Goal: Task Accomplishment & Management: Complete application form

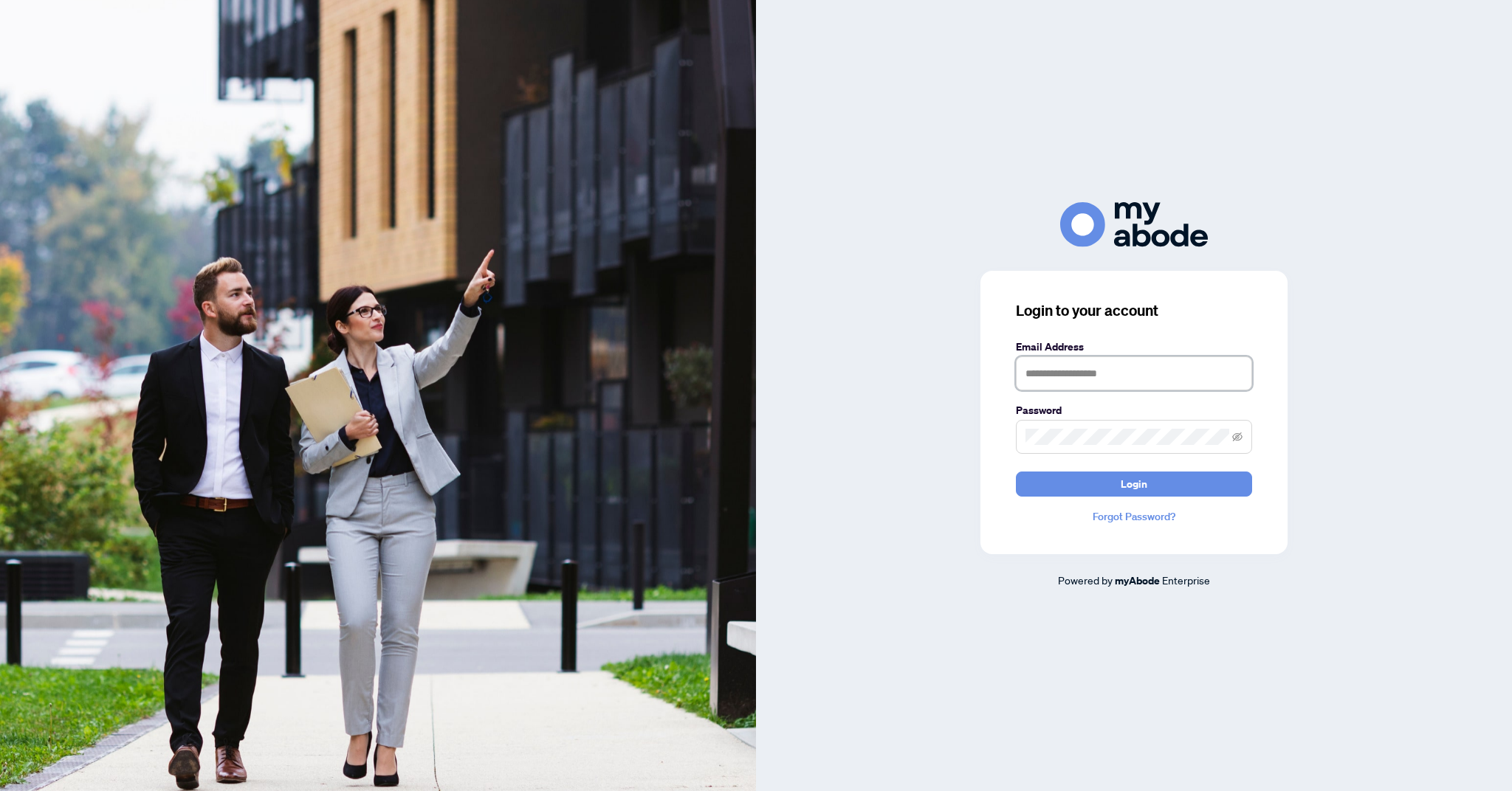
click at [1108, 390] on input "text" at bounding box center [1134, 374] width 236 height 34
type input "**********"
click at [1016, 472] on button "Login" at bounding box center [1134, 485] width 236 height 25
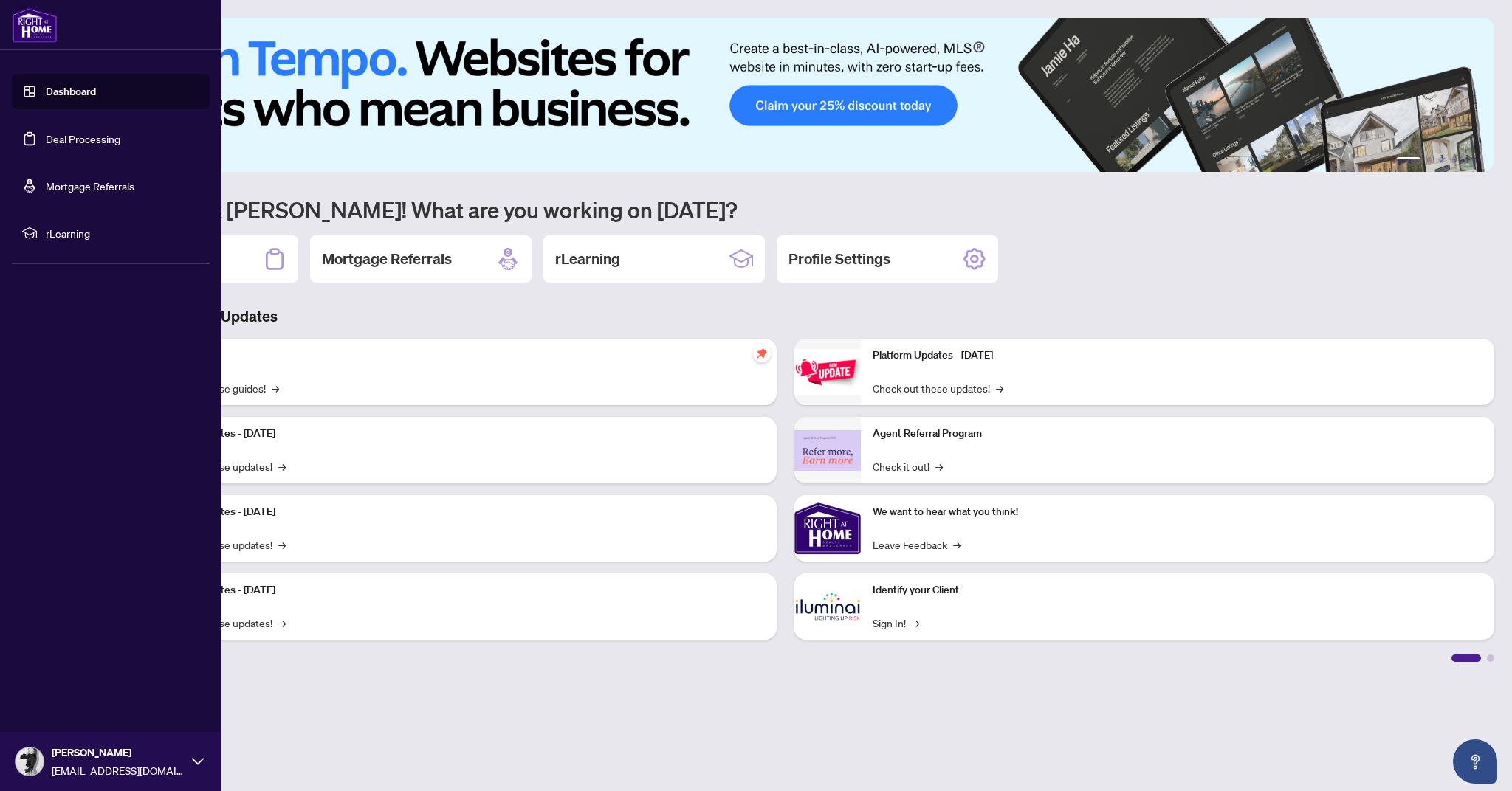
click at [75, 138] on link "Deal Processing" at bounding box center [83, 139] width 75 height 13
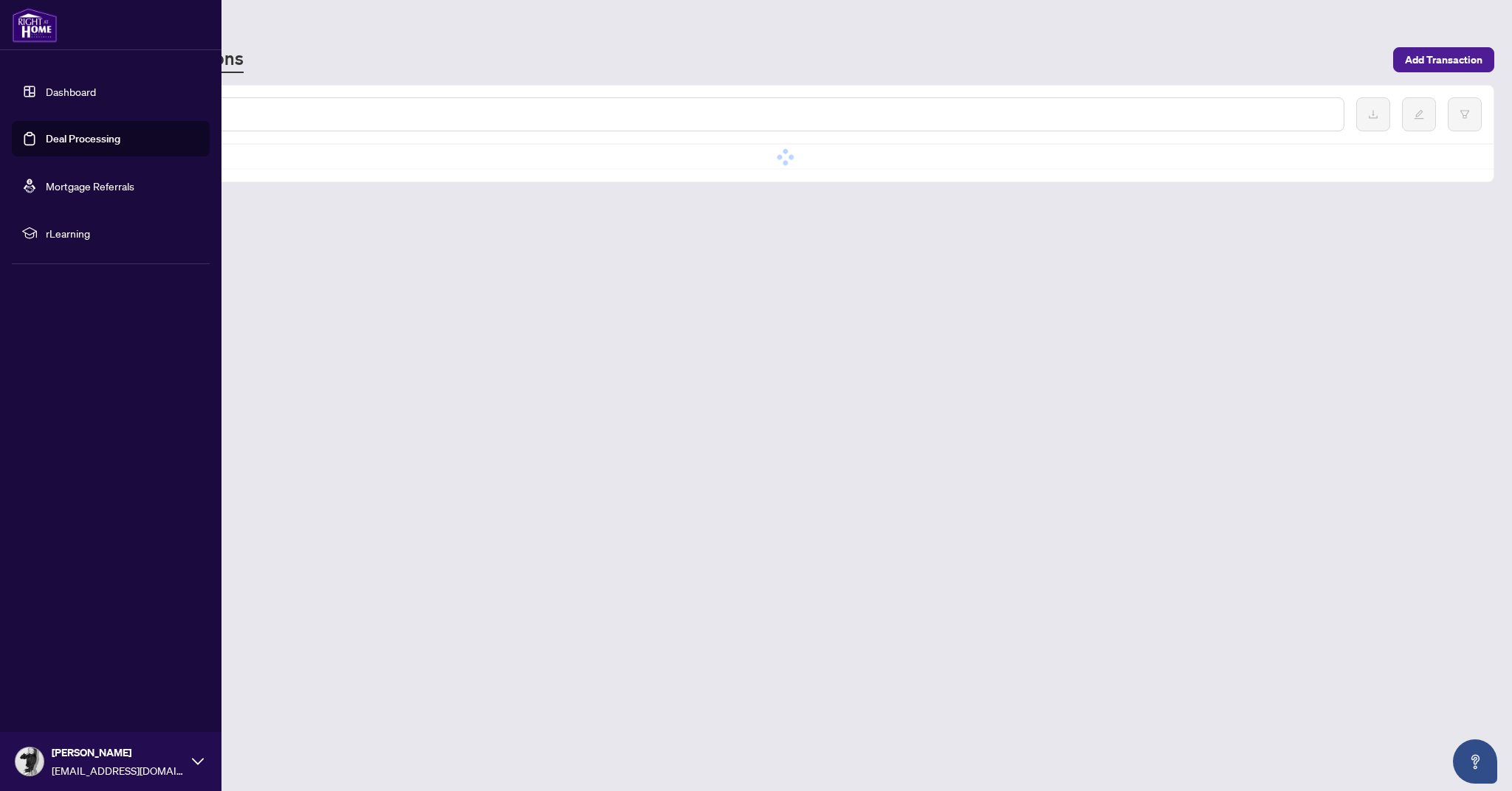
click at [75, 138] on link "Deal Processing" at bounding box center [83, 139] width 75 height 13
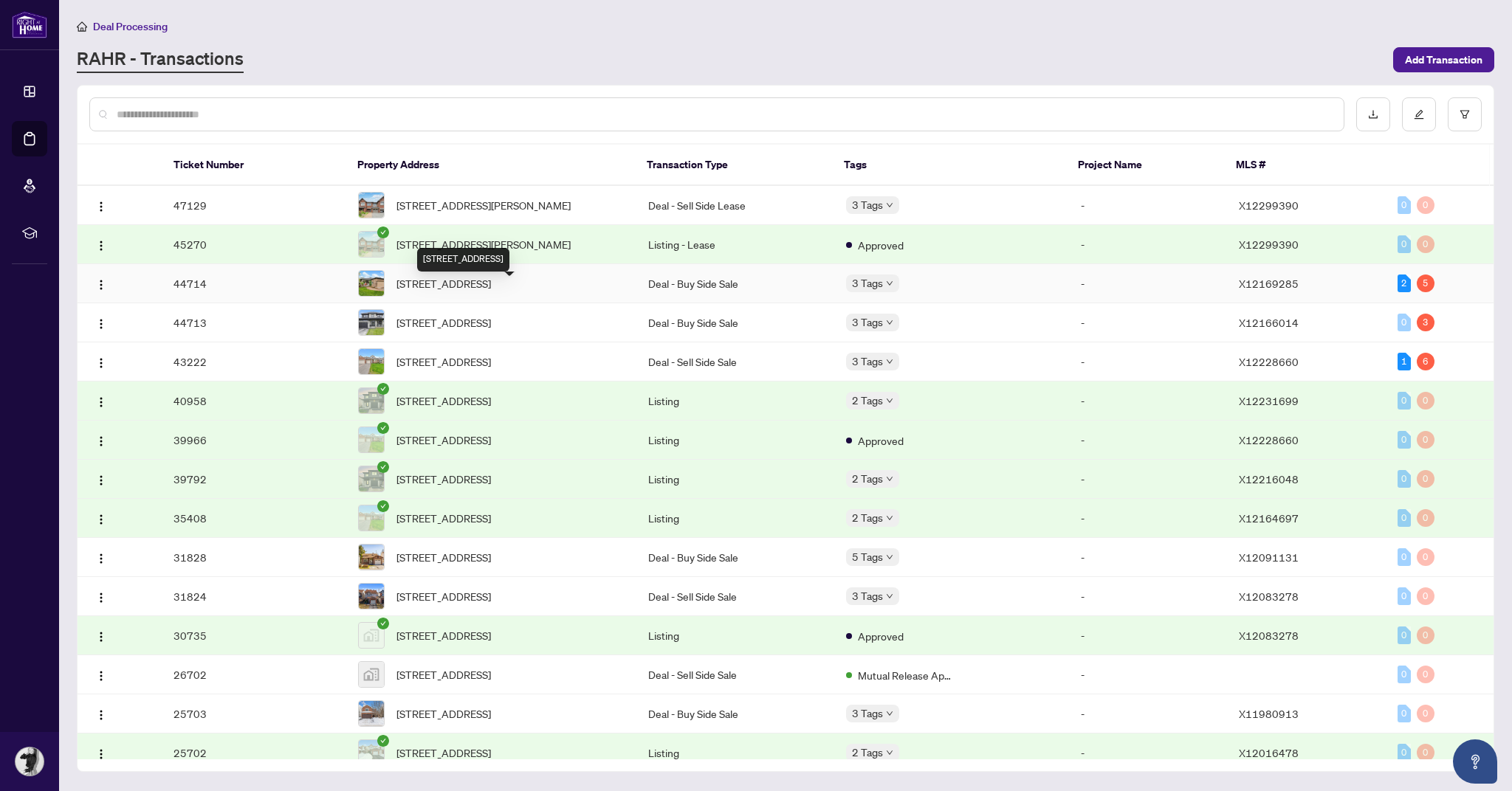
click at [491, 291] on span "[STREET_ADDRESS]" at bounding box center [444, 283] width 95 height 16
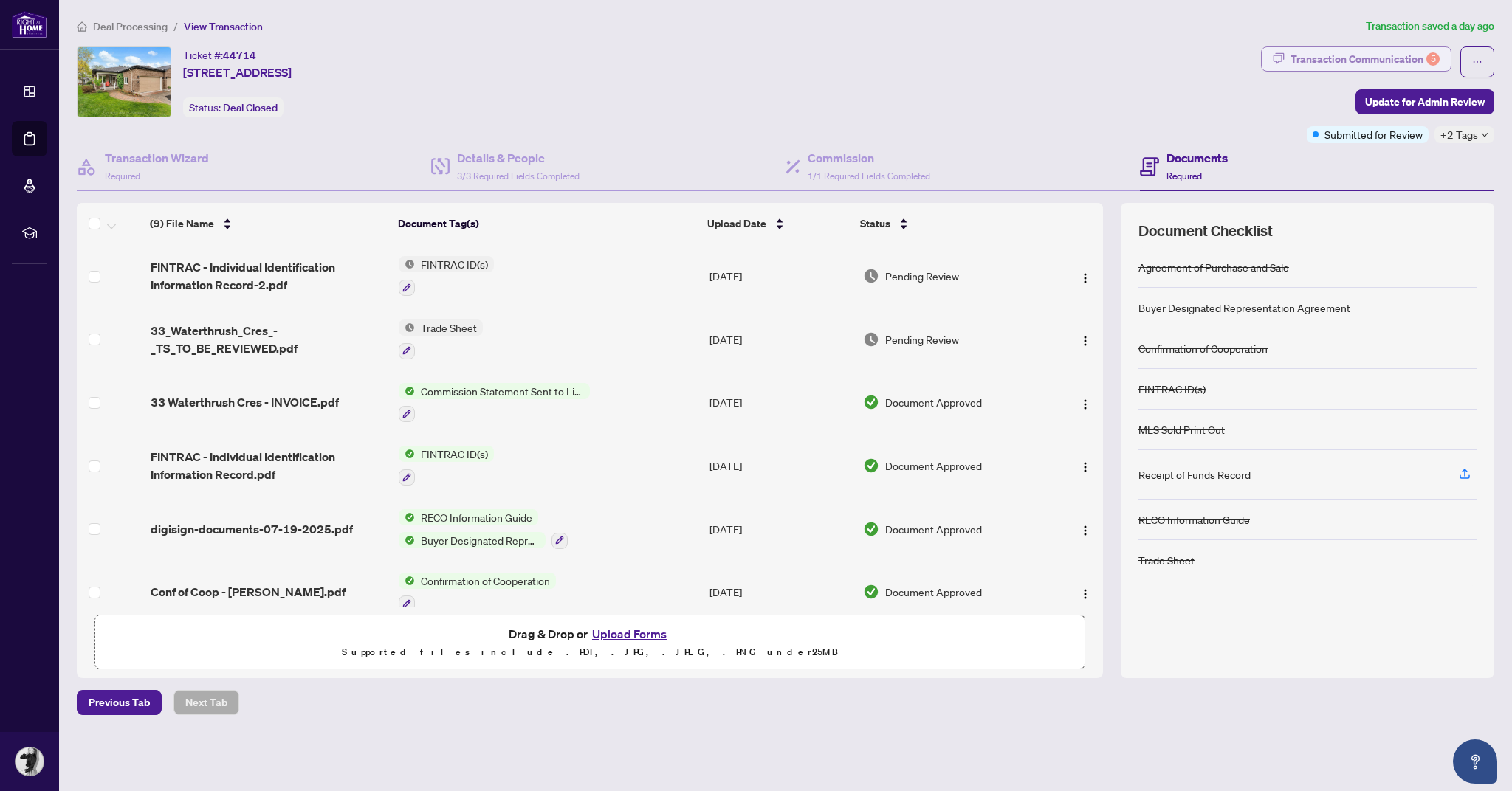
click at [1358, 60] on div "Transaction Communication 5" at bounding box center [1366, 59] width 150 height 24
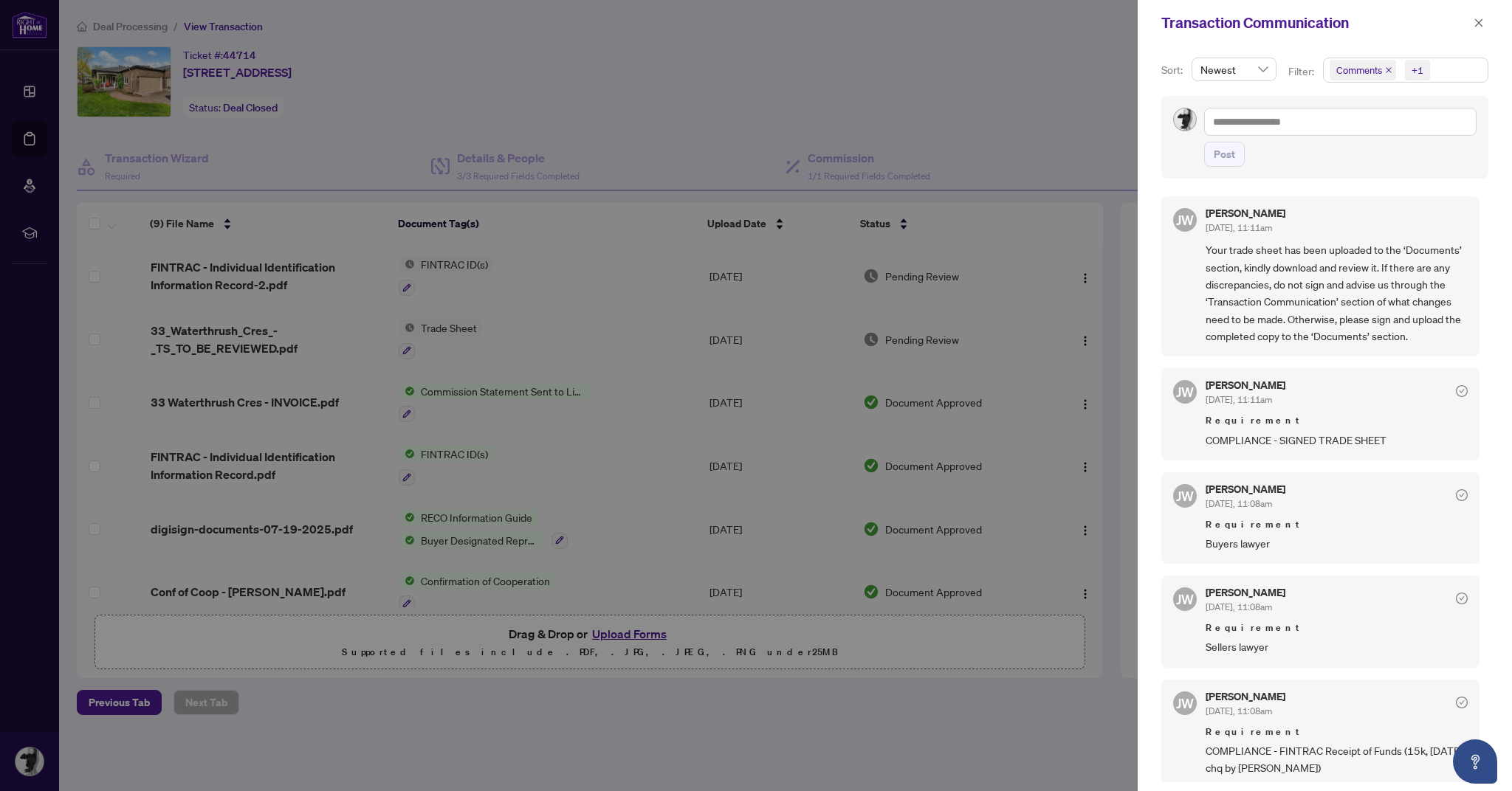
click at [1438, 68] on span "Comments +1" at bounding box center [1405, 70] width 164 height 24
click at [1336, 167] on span "Select Activity History" at bounding box center [1338, 173] width 12 height 12
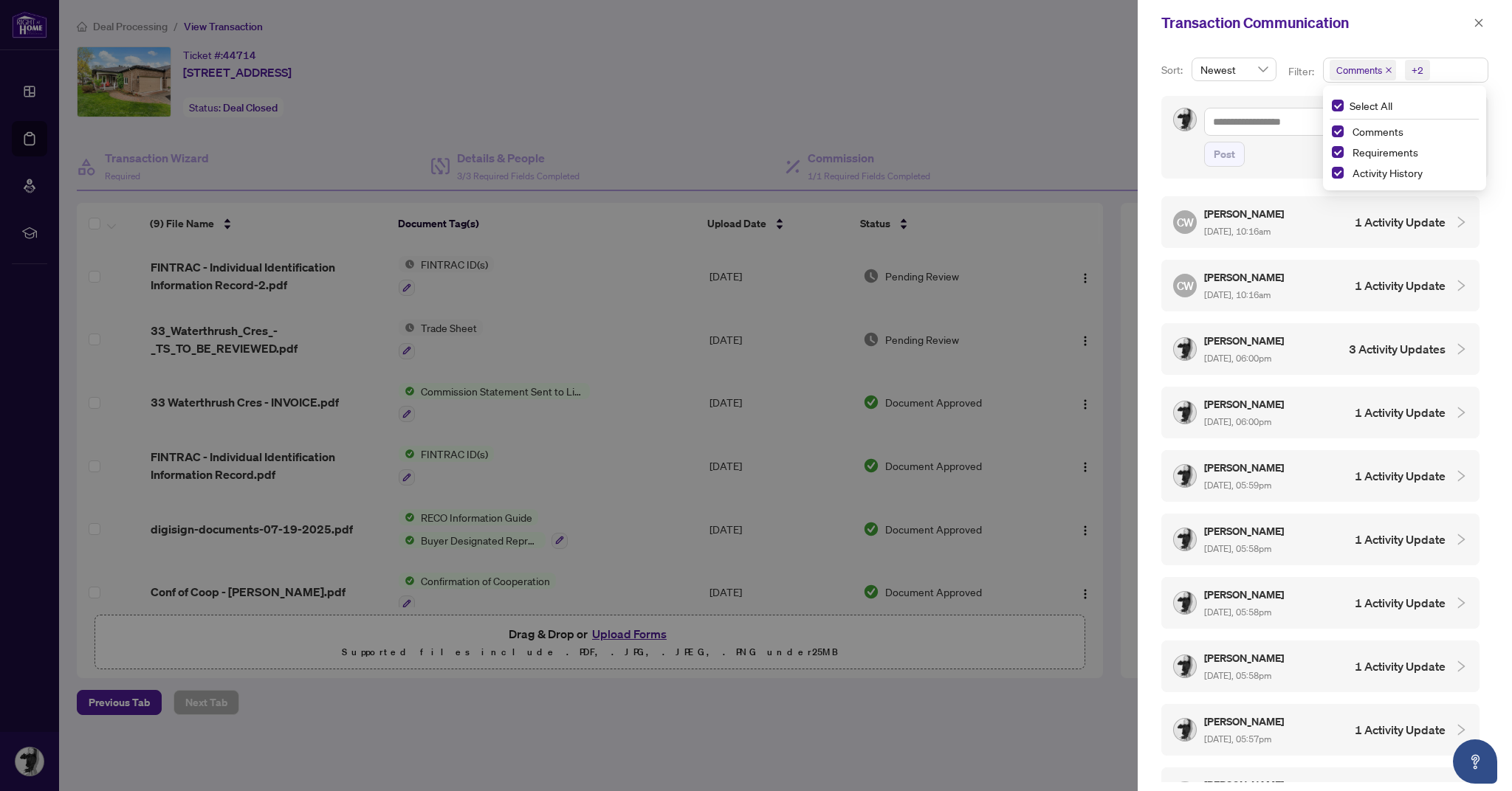
click at [1431, 284] on h4 "1 Activity Update" at bounding box center [1400, 285] width 91 height 18
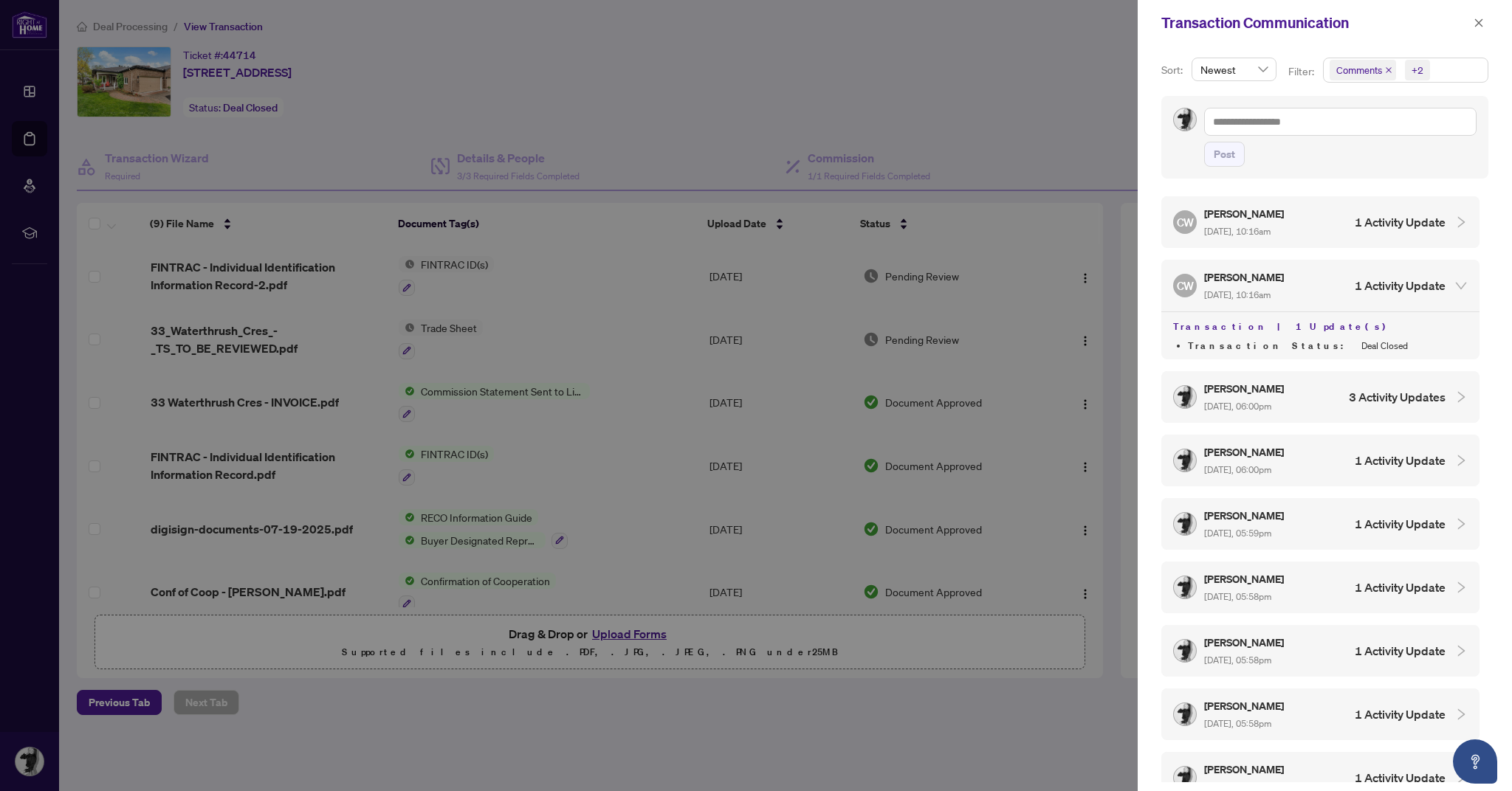
click at [1434, 225] on h4 "1 Activity Update" at bounding box center [1400, 222] width 91 height 18
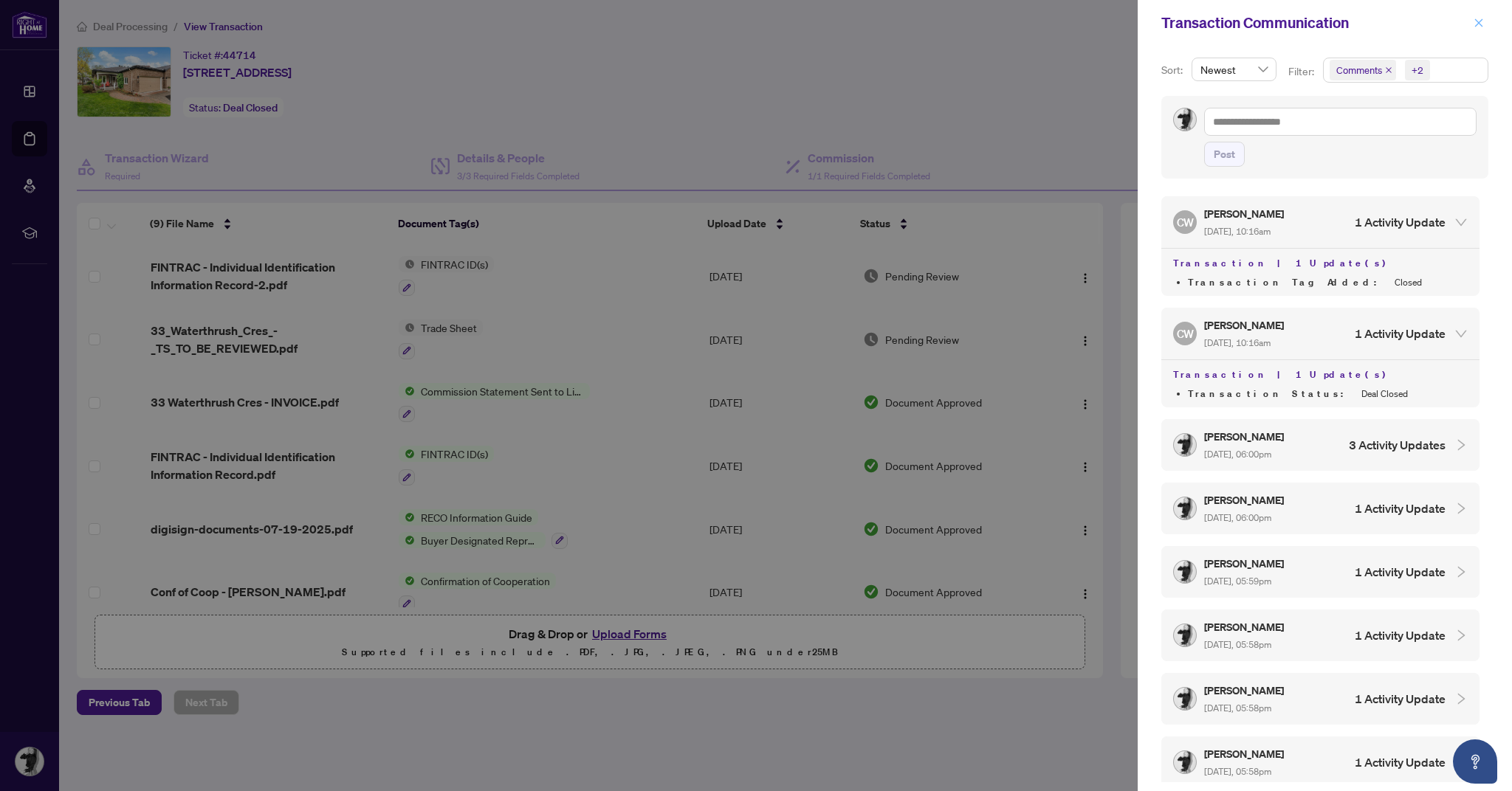
click at [1481, 22] on icon "close" at bounding box center [1479, 23] width 10 height 10
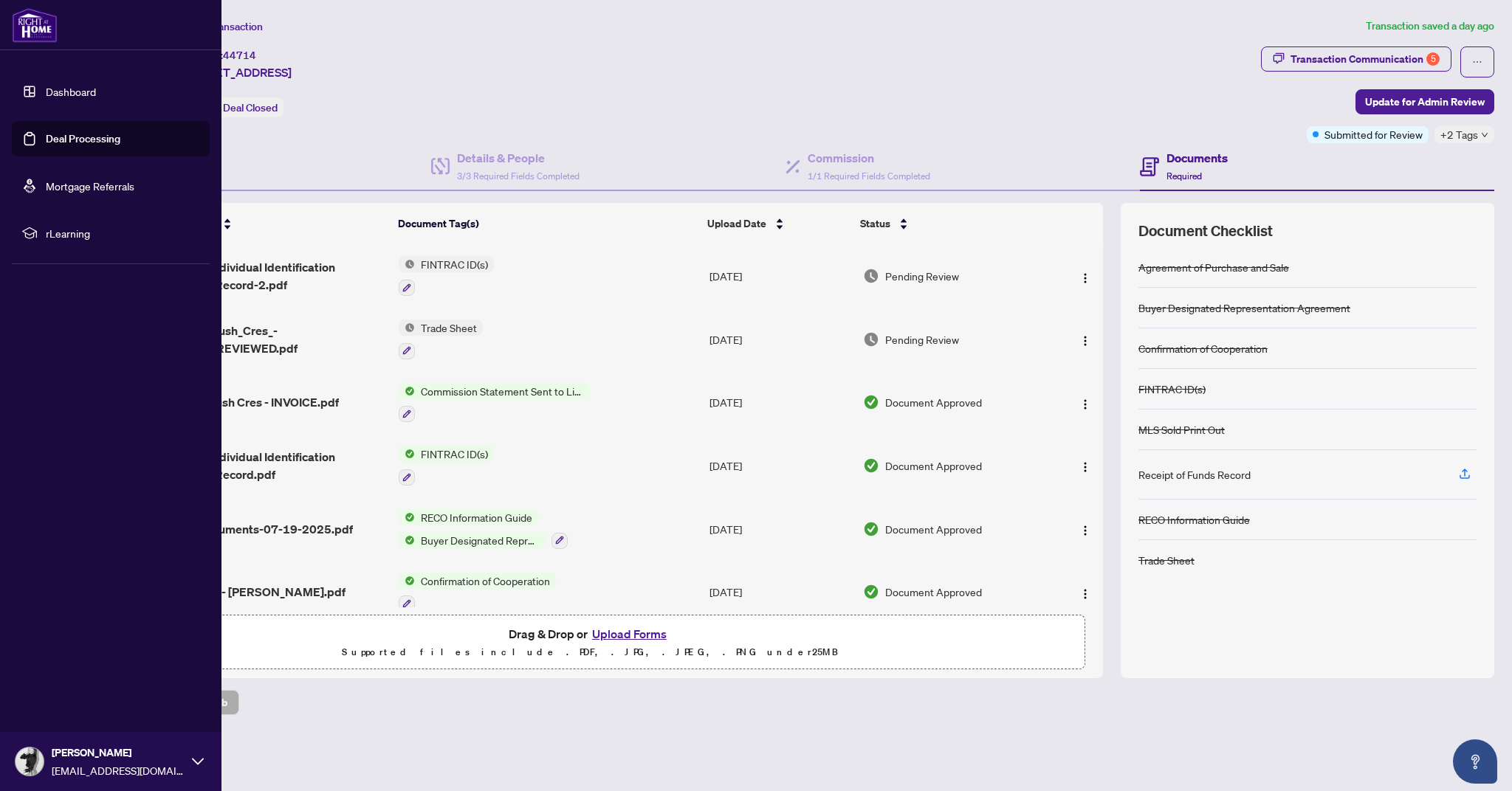
click at [46, 90] on link "Dashboard" at bounding box center [71, 92] width 50 height 13
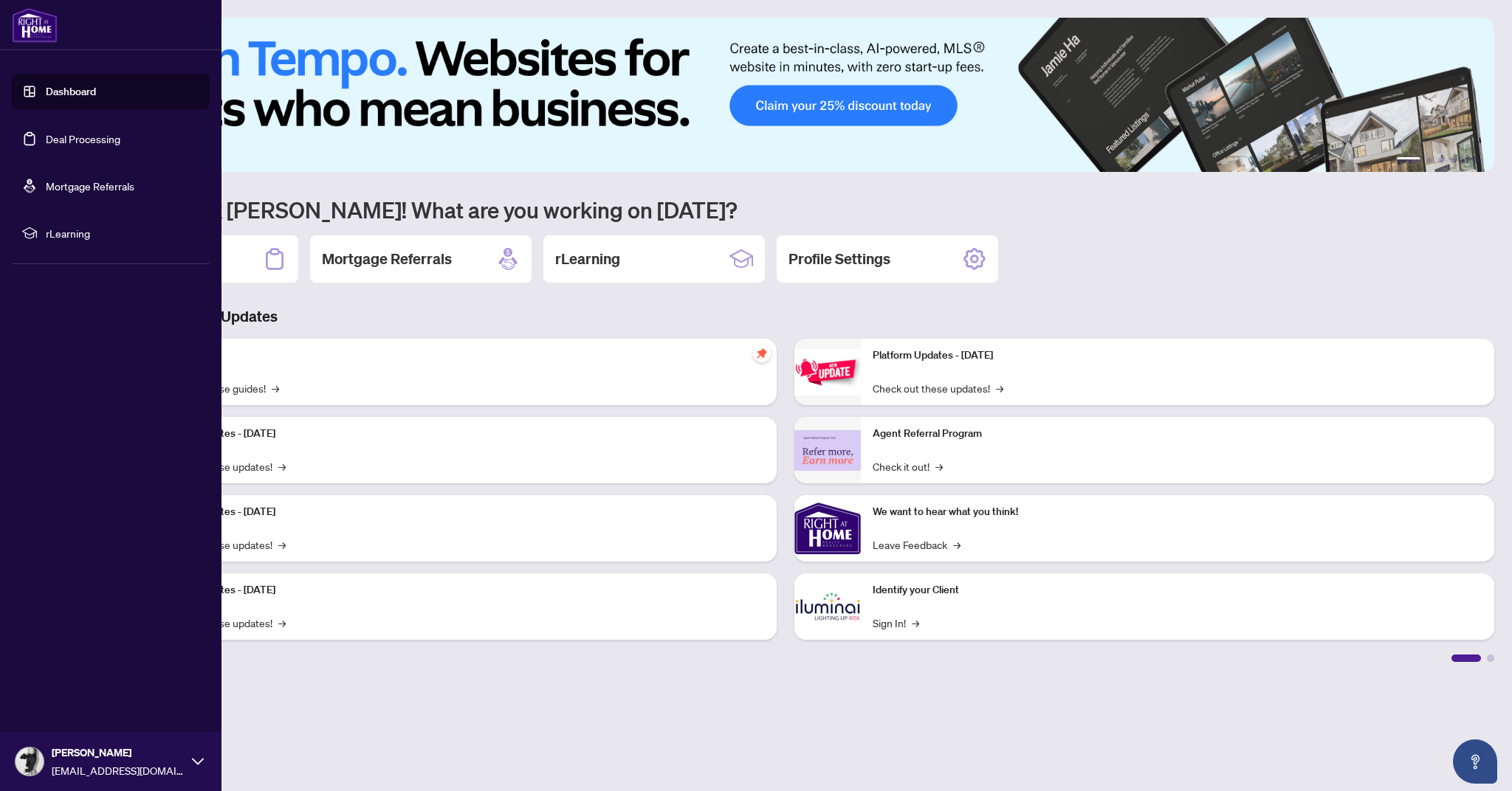
click at [56, 139] on link "Deal Processing" at bounding box center [83, 139] width 75 height 13
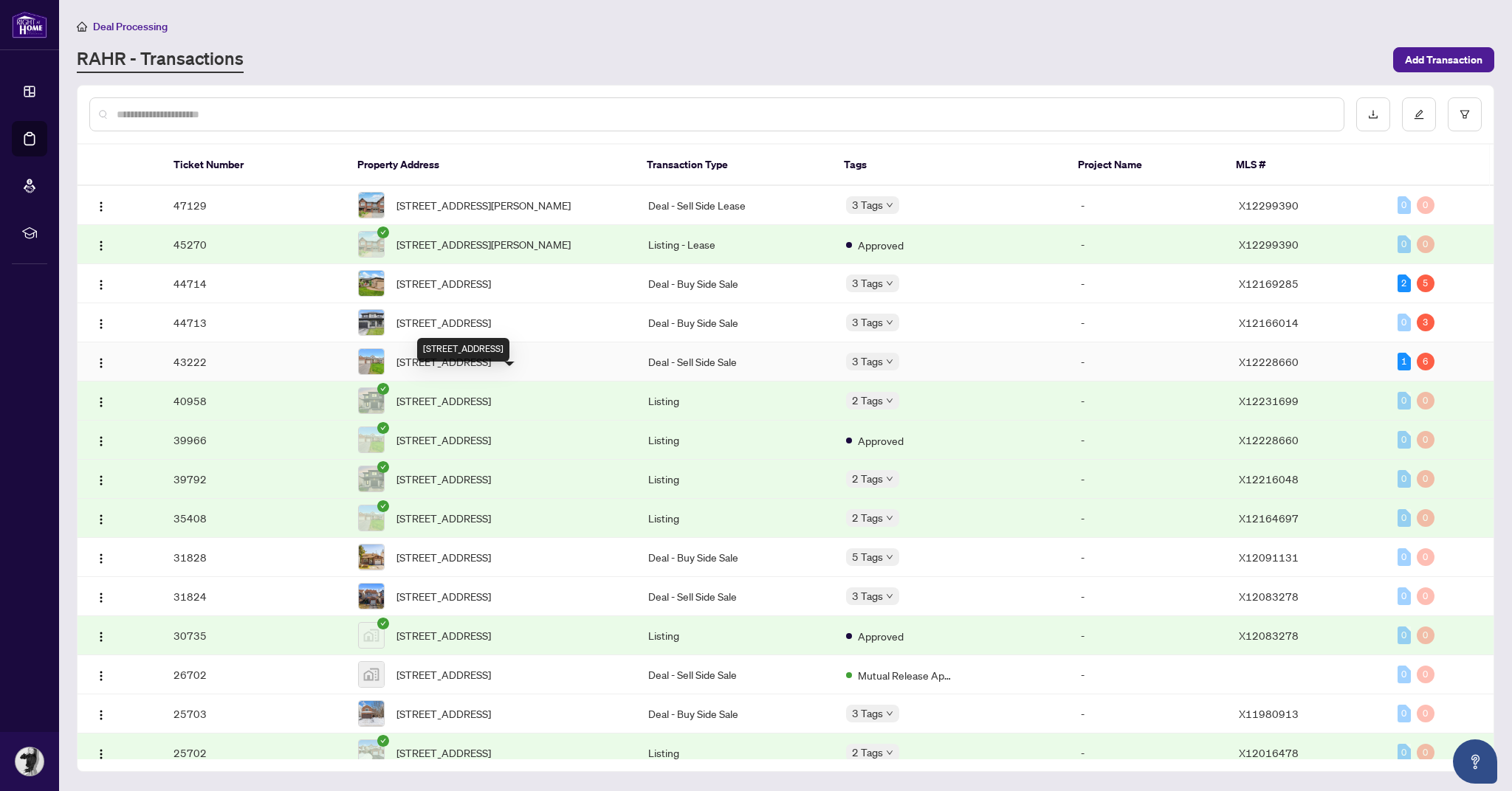
click at [472, 369] on span "[STREET_ADDRESS]" at bounding box center [444, 361] width 95 height 16
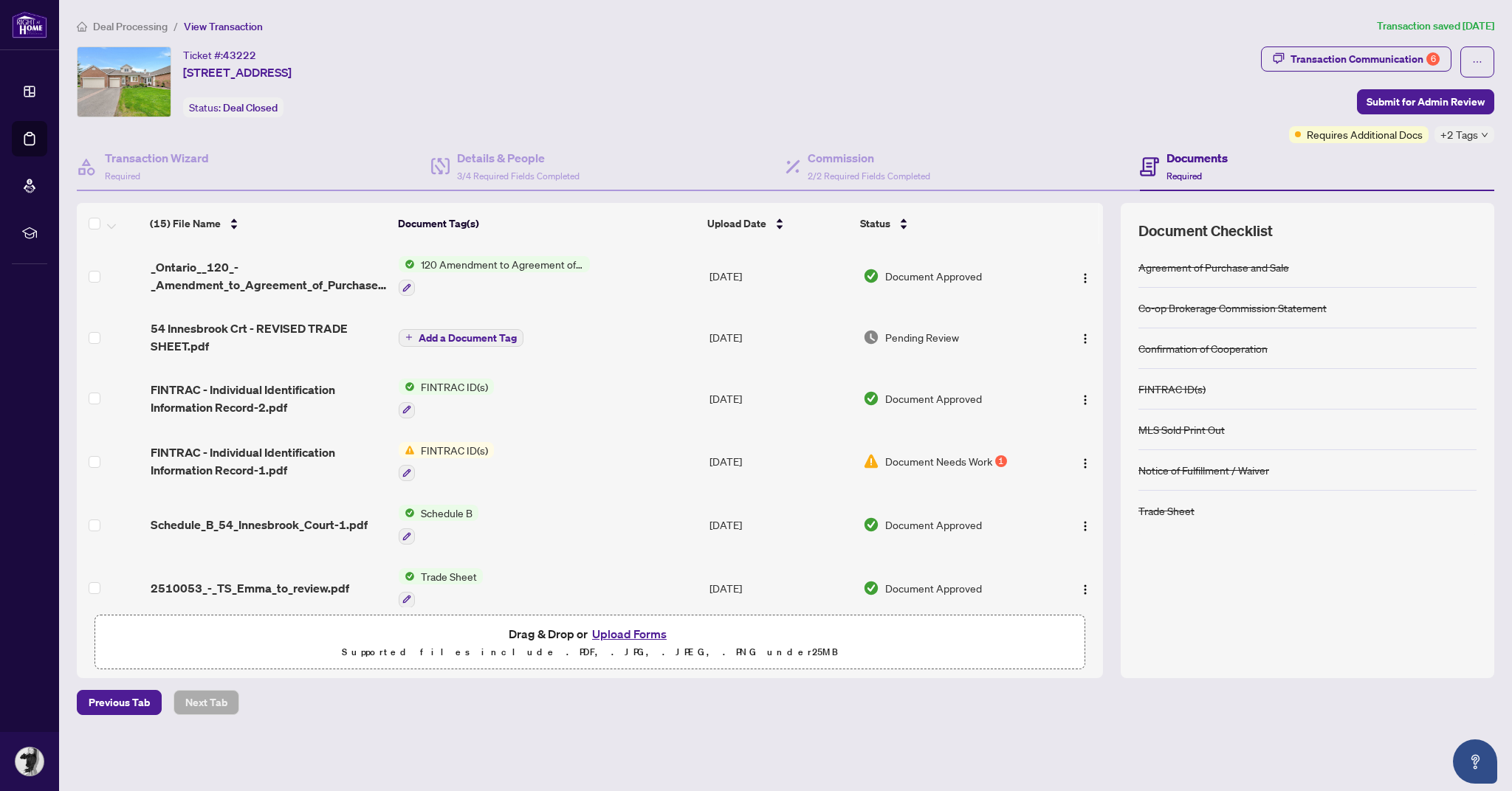
click at [555, 466] on td "FINTRAC ID(s)" at bounding box center [549, 462] width 311 height 64
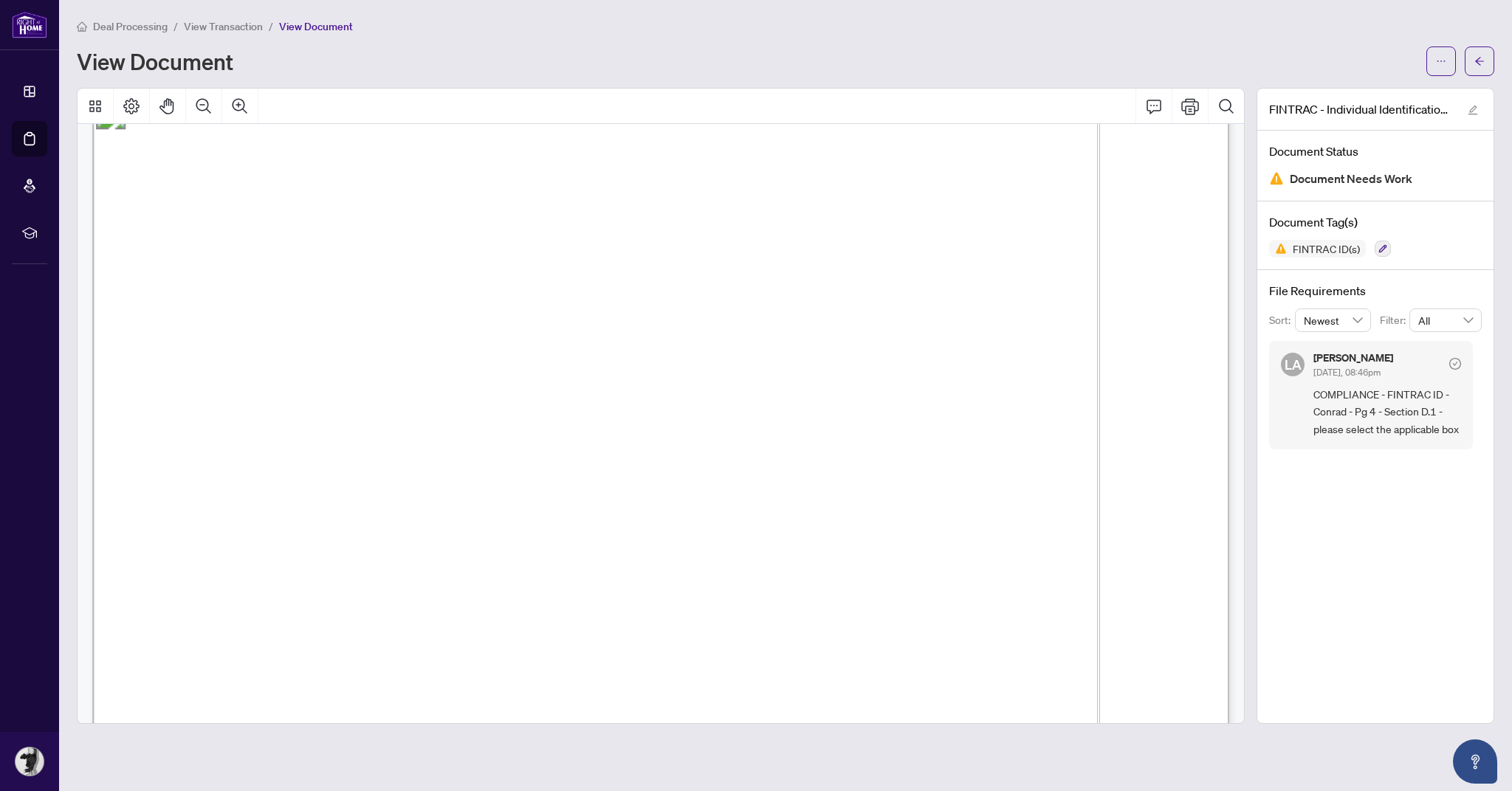
scroll to position [4560, 0]
click at [1448, 58] on button "button" at bounding box center [1441, 60] width 29 height 29
click at [1384, 88] on span "Download" at bounding box center [1389, 92] width 113 height 16
click at [1444, 66] on span "button" at bounding box center [1441, 61] width 10 height 24
click at [1362, 187] on span "Archive" at bounding box center [1389, 187] width 113 height 16
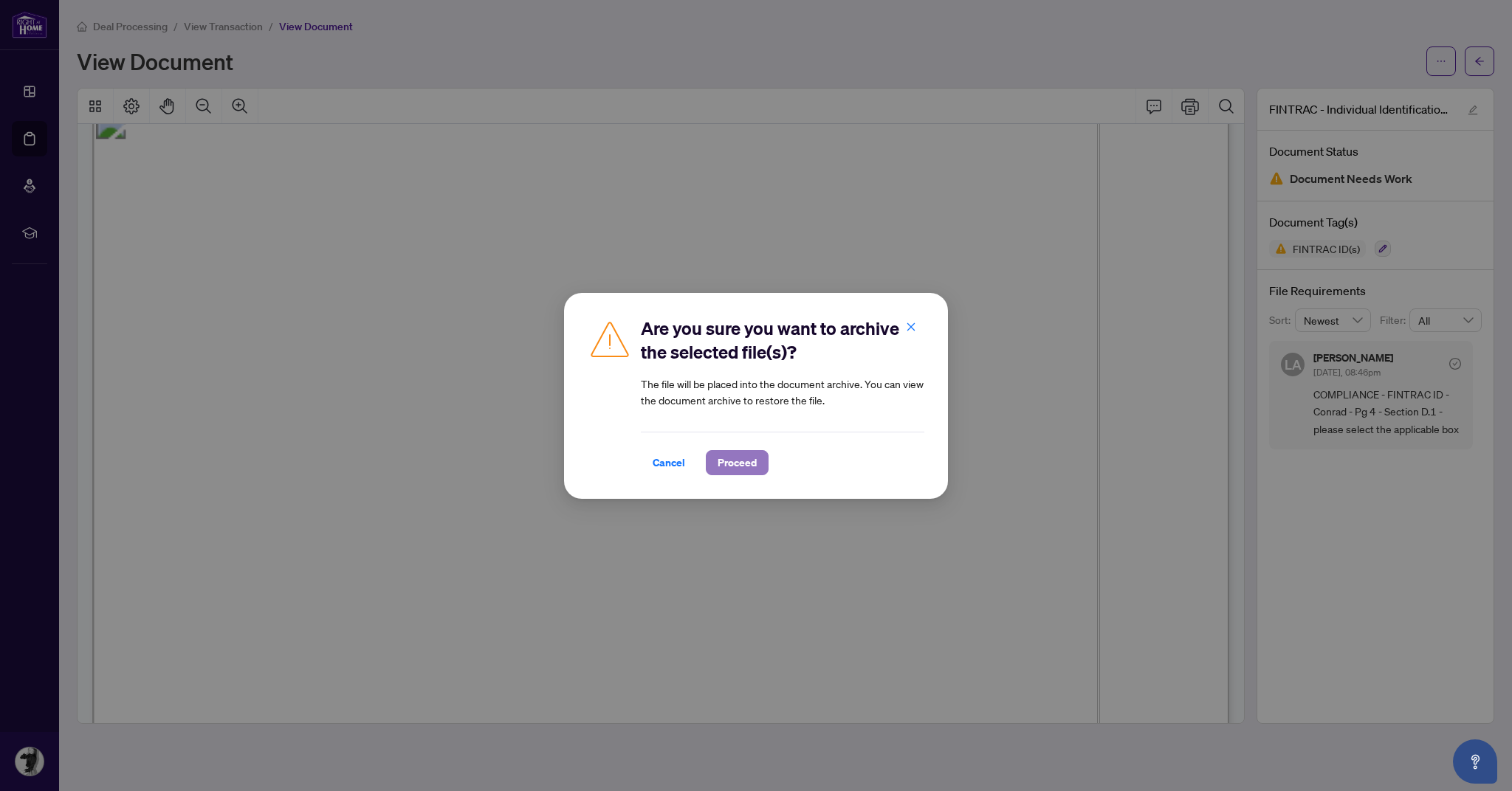
click at [748, 470] on span "Proceed" at bounding box center [737, 463] width 39 height 24
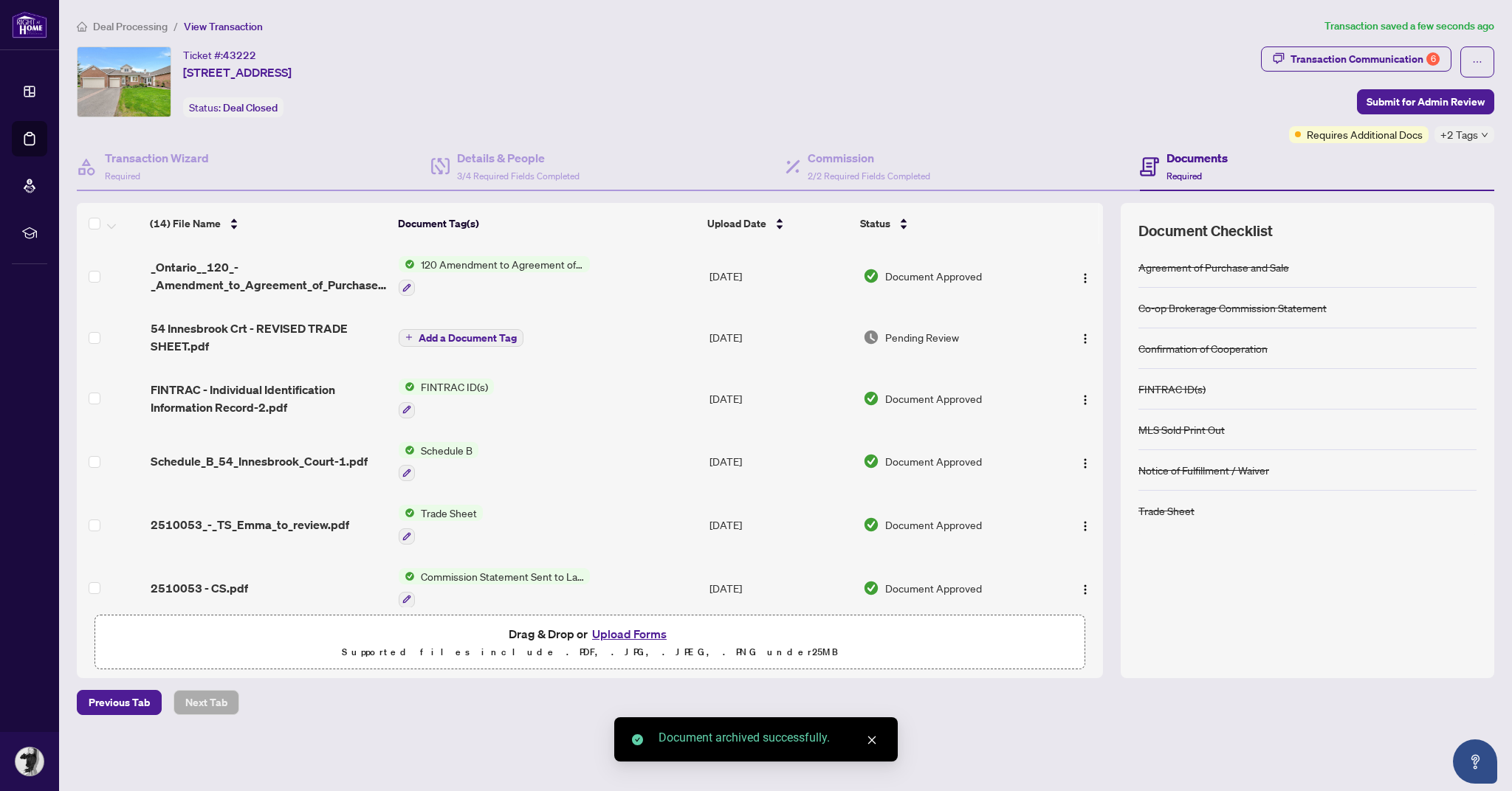
click at [633, 644] on button "Upload Forms" at bounding box center [629, 634] width 83 height 19
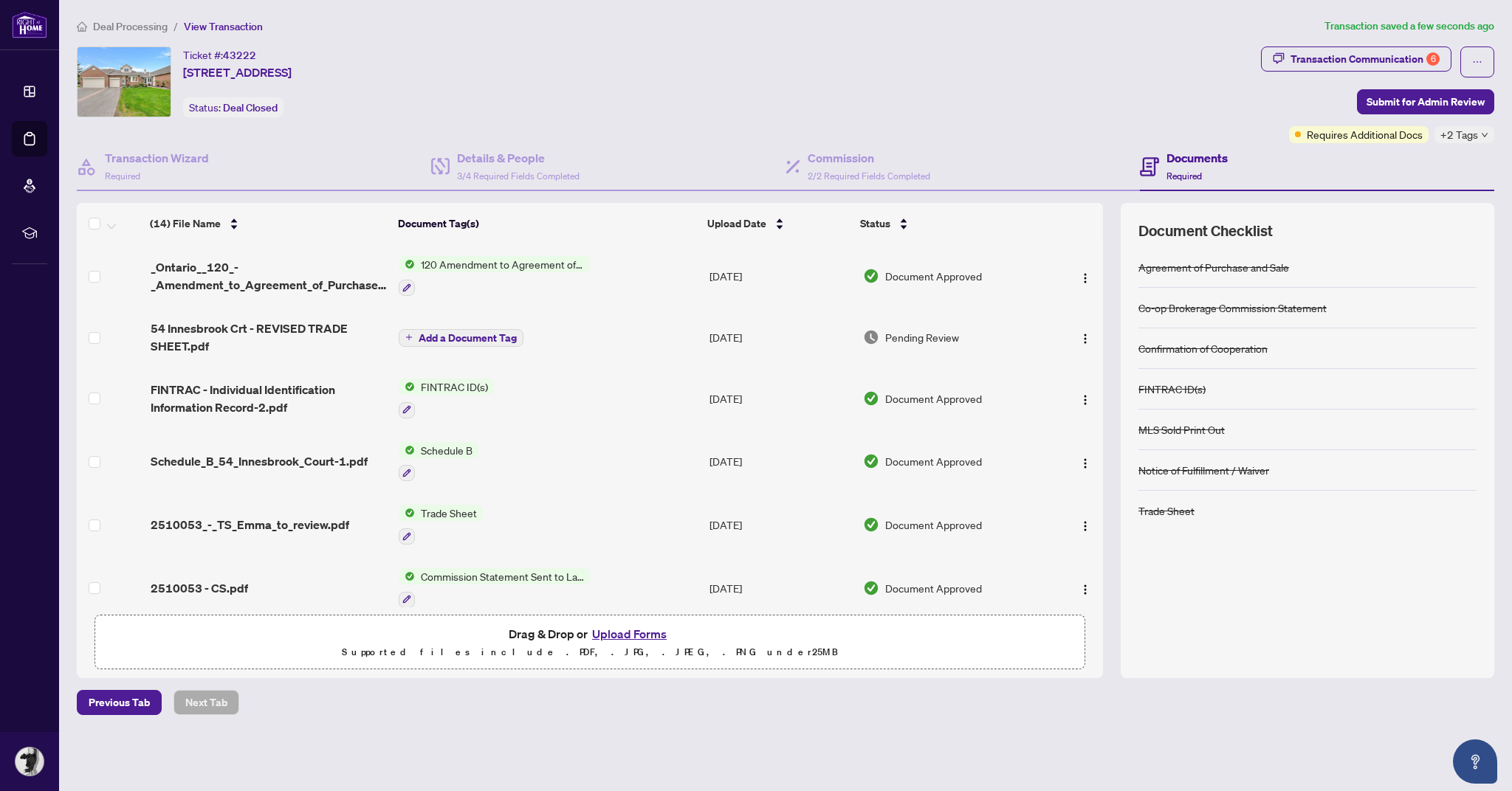
click at [637, 644] on button "Upload Forms" at bounding box center [629, 634] width 83 height 19
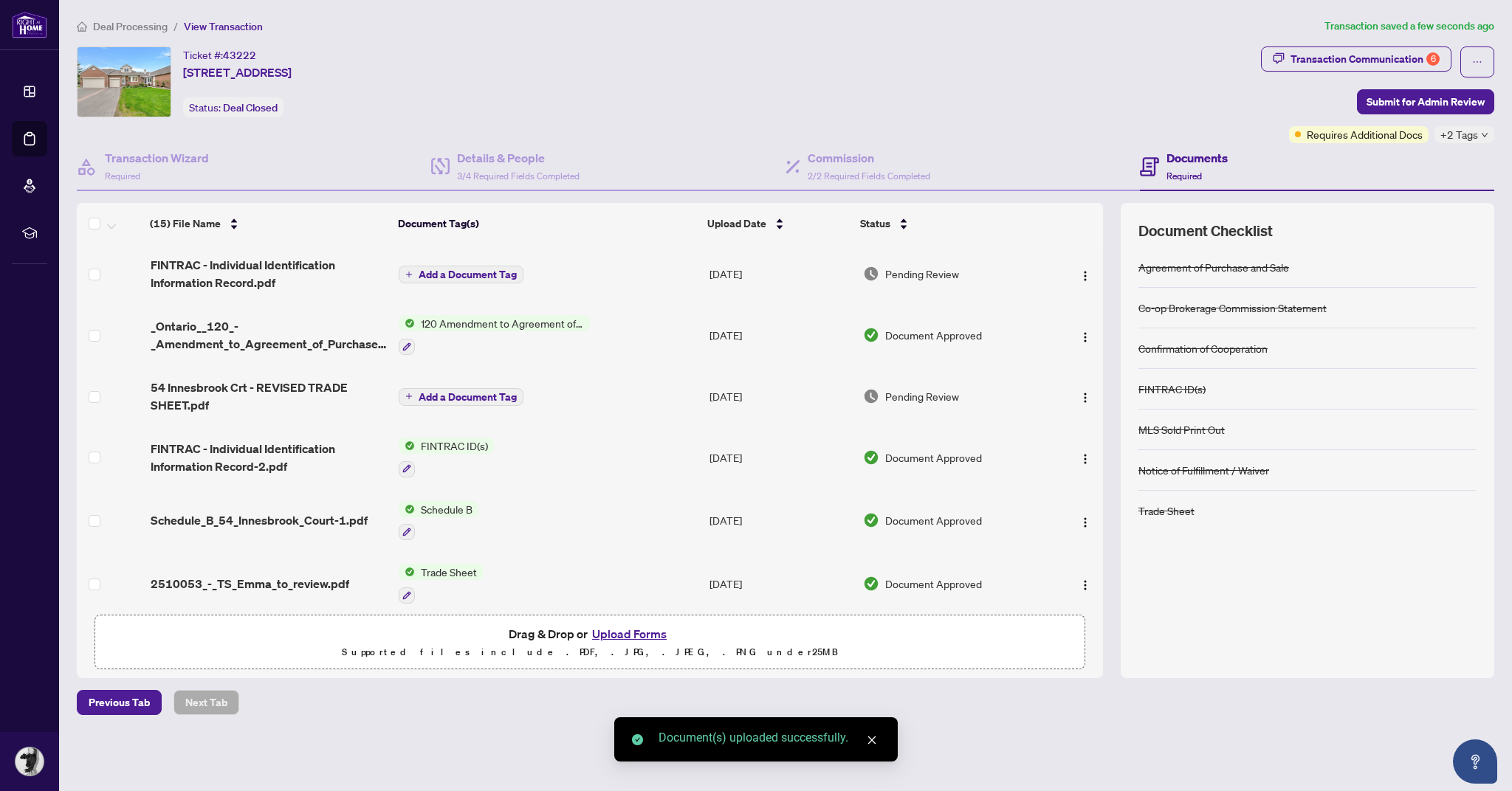
click at [467, 276] on span "Add a Document Tag" at bounding box center [467, 275] width 98 height 10
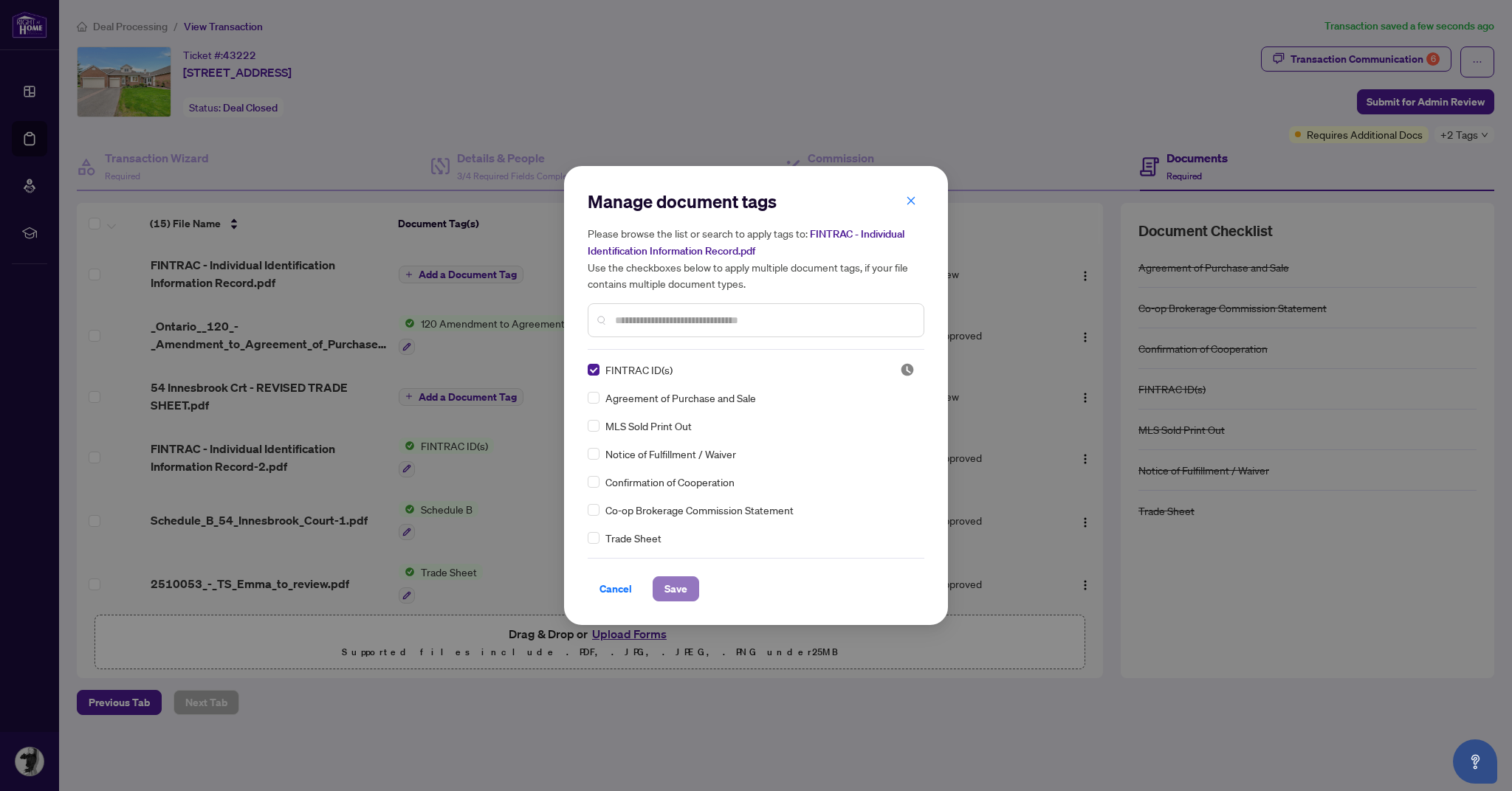
click at [670, 595] on span "Save" at bounding box center [675, 589] width 23 height 24
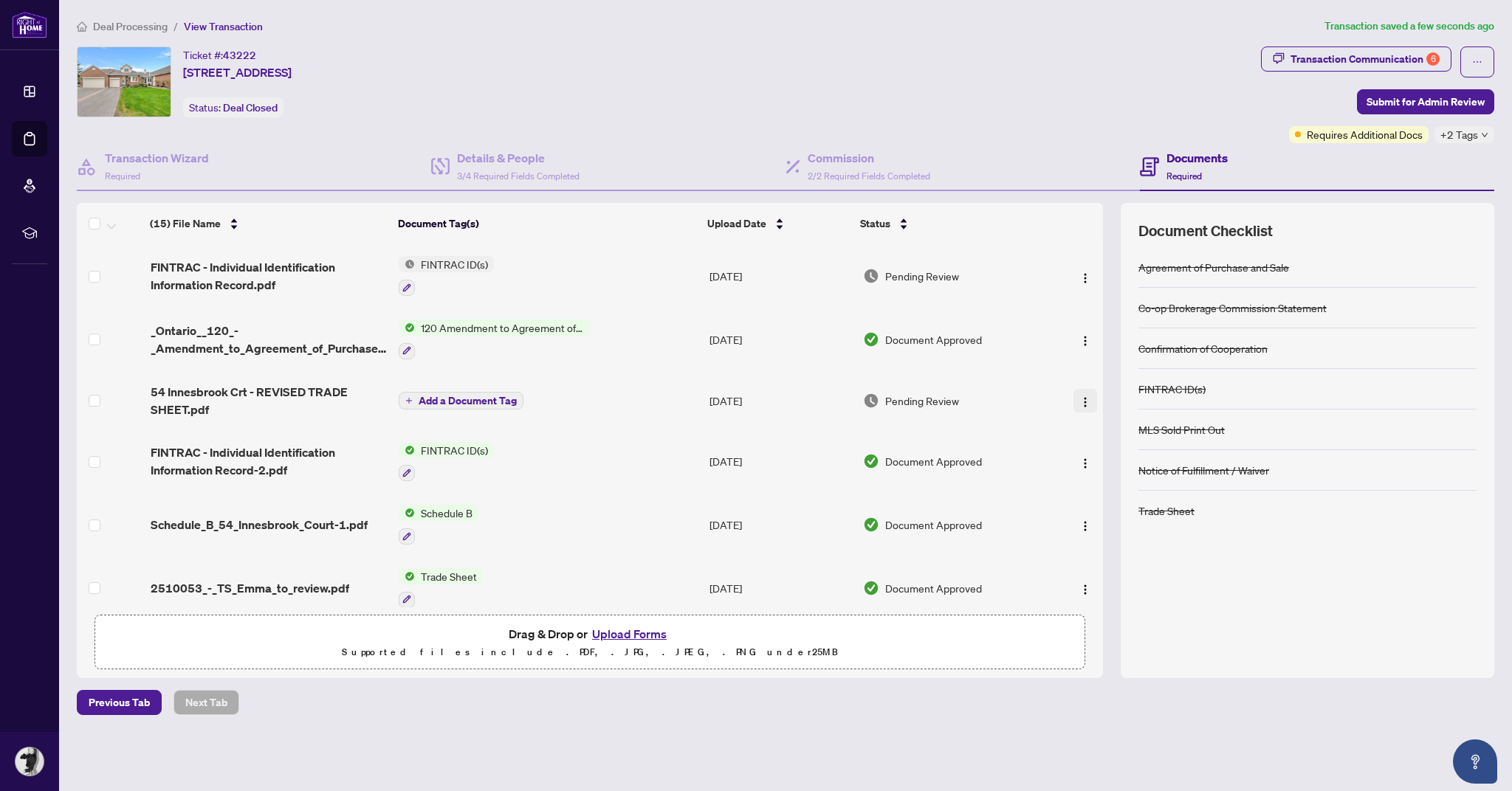
click at [1086, 396] on img "button" at bounding box center [1085, 402] width 12 height 12
click at [1168, 421] on span "View Document" at bounding box center [1152, 426] width 141 height 16
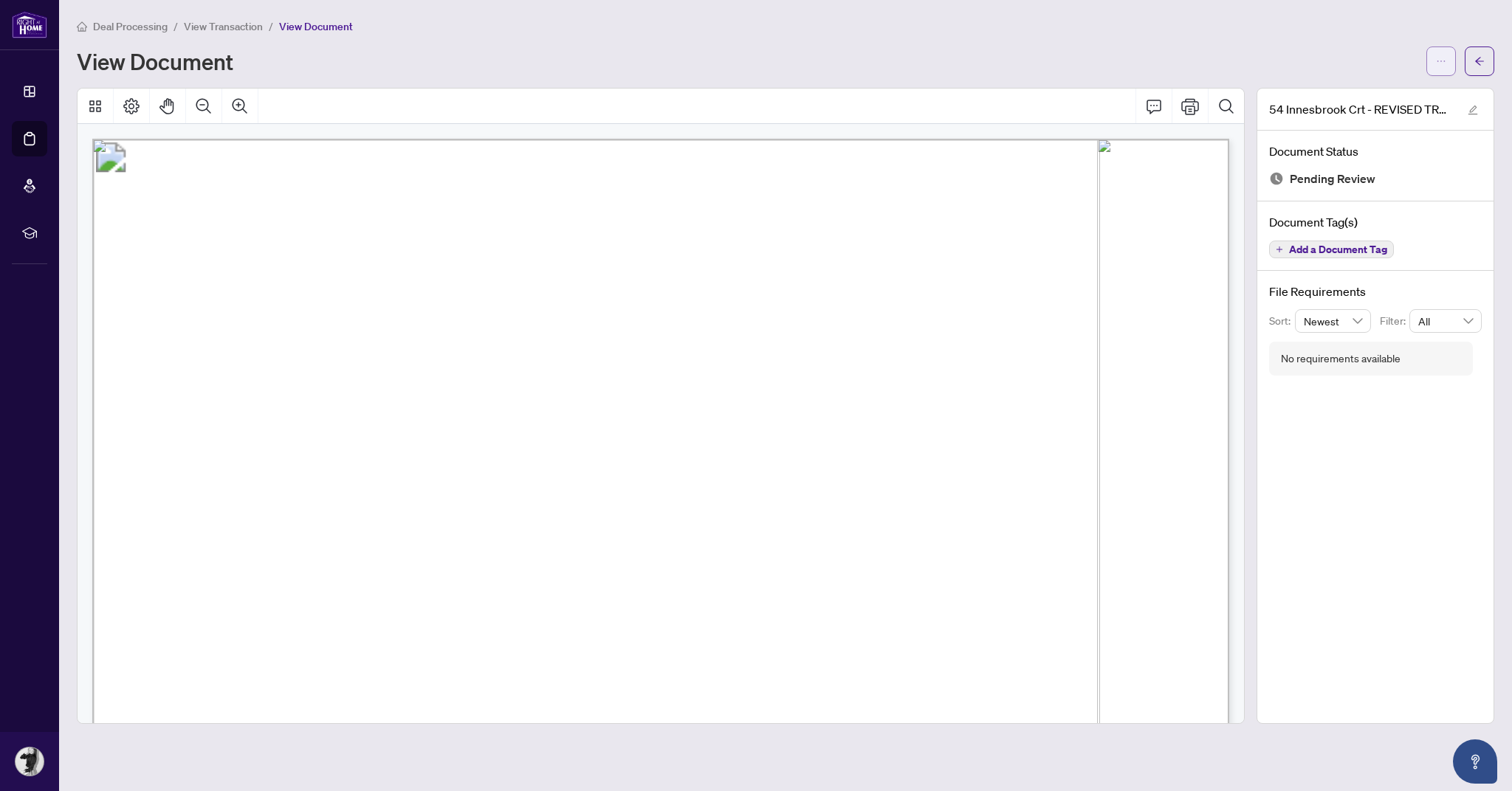
click at [1440, 60] on icon "ellipsis" at bounding box center [1441, 61] width 10 height 10
click at [1394, 88] on span "Download" at bounding box center [1389, 92] width 113 height 16
click at [1446, 67] on button "button" at bounding box center [1441, 60] width 29 height 29
click at [1366, 167] on span "Archive" at bounding box center [1389, 163] width 113 height 16
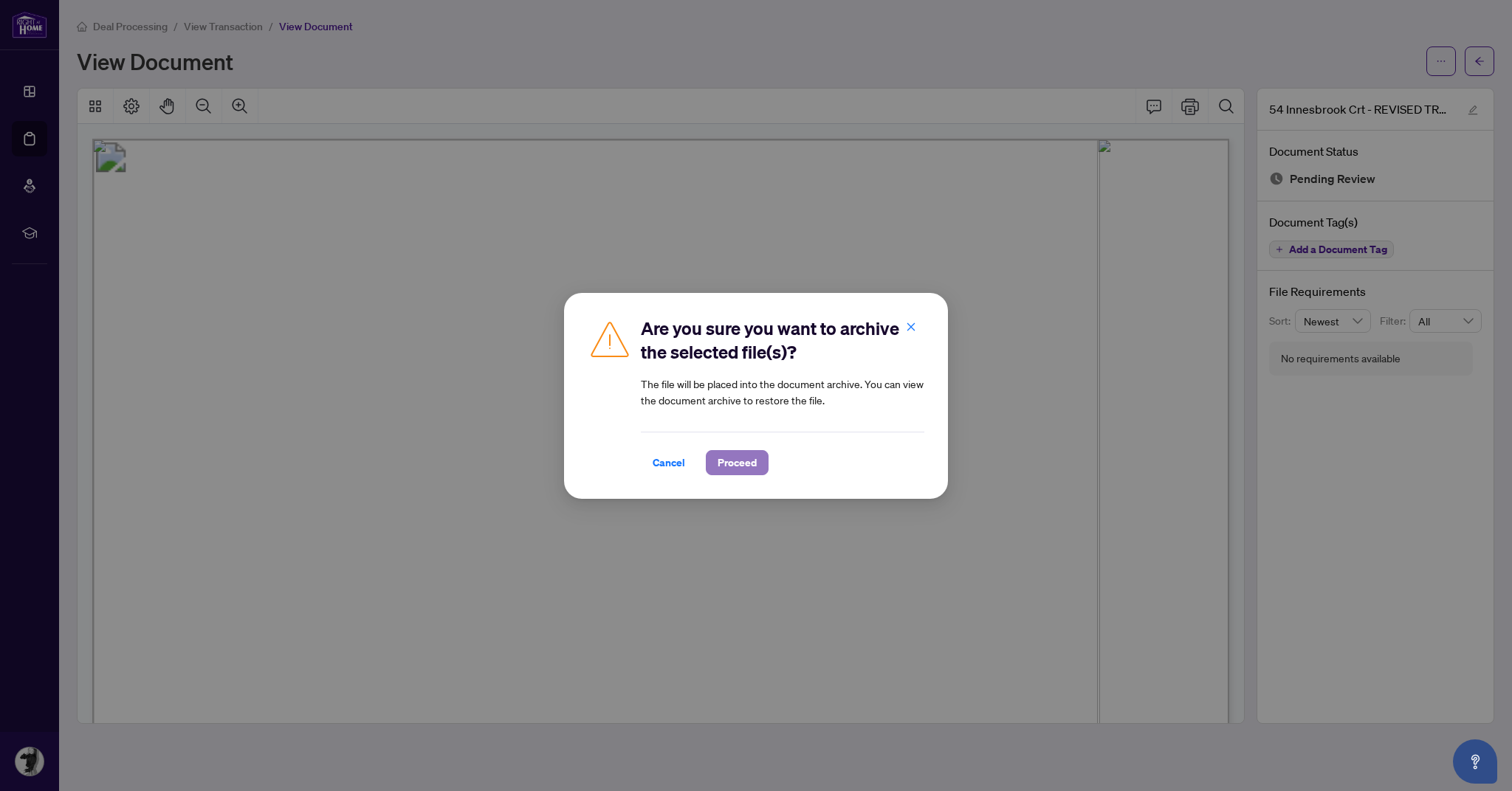
click at [735, 461] on span "Proceed" at bounding box center [737, 463] width 39 height 24
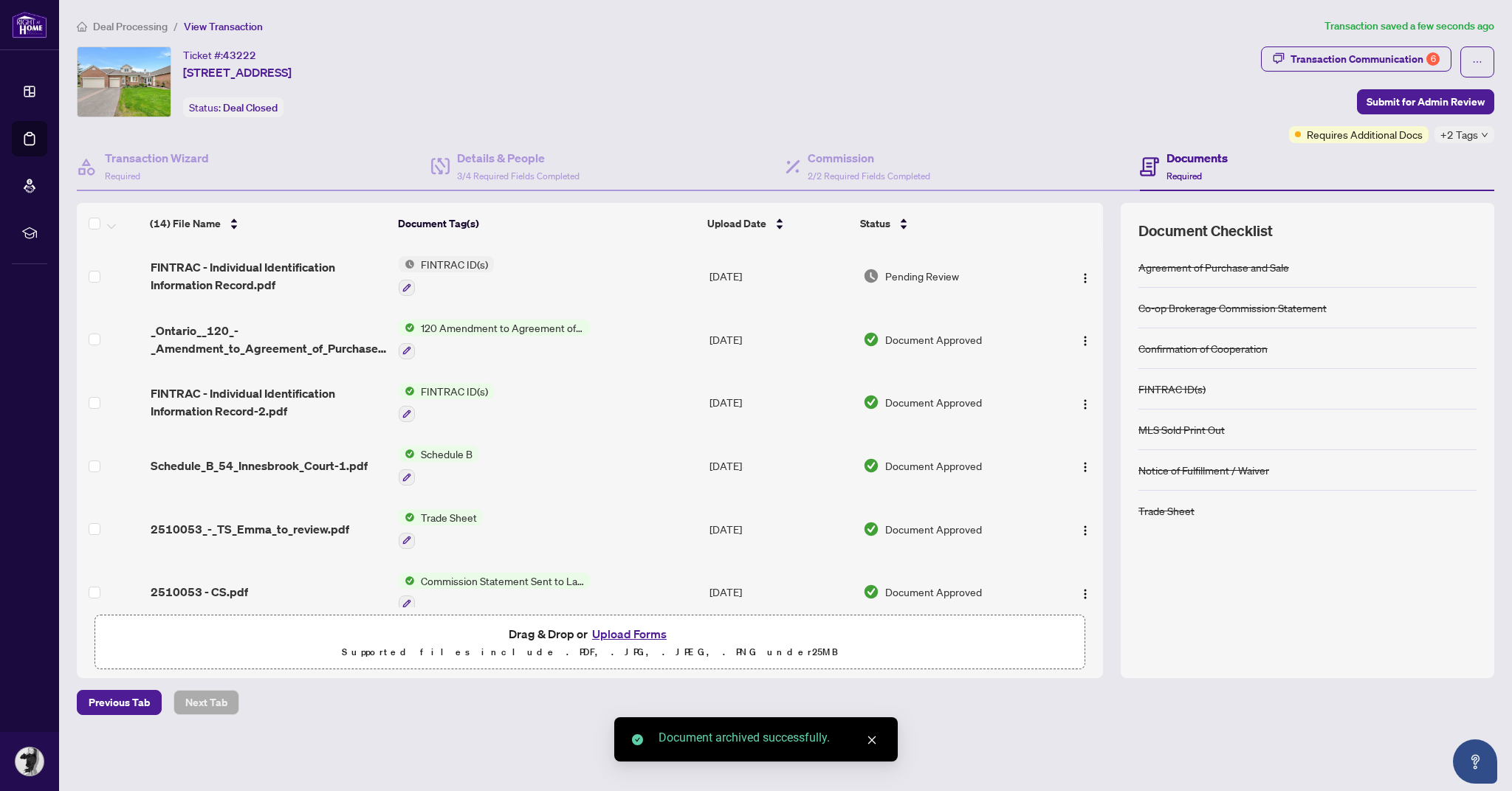
click at [623, 644] on button "Upload Forms" at bounding box center [629, 634] width 83 height 19
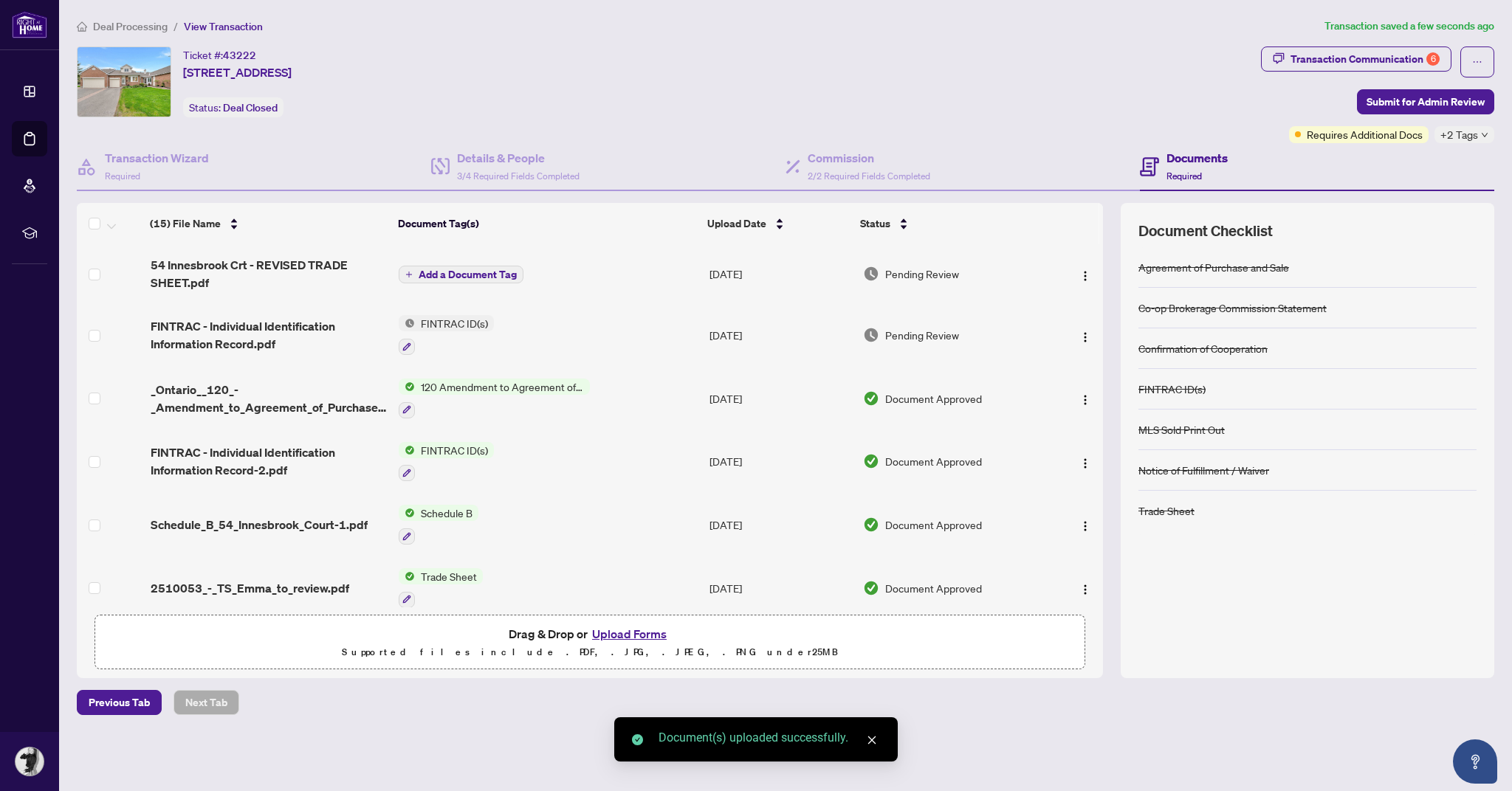
click at [483, 271] on span "Add a Document Tag" at bounding box center [467, 275] width 98 height 10
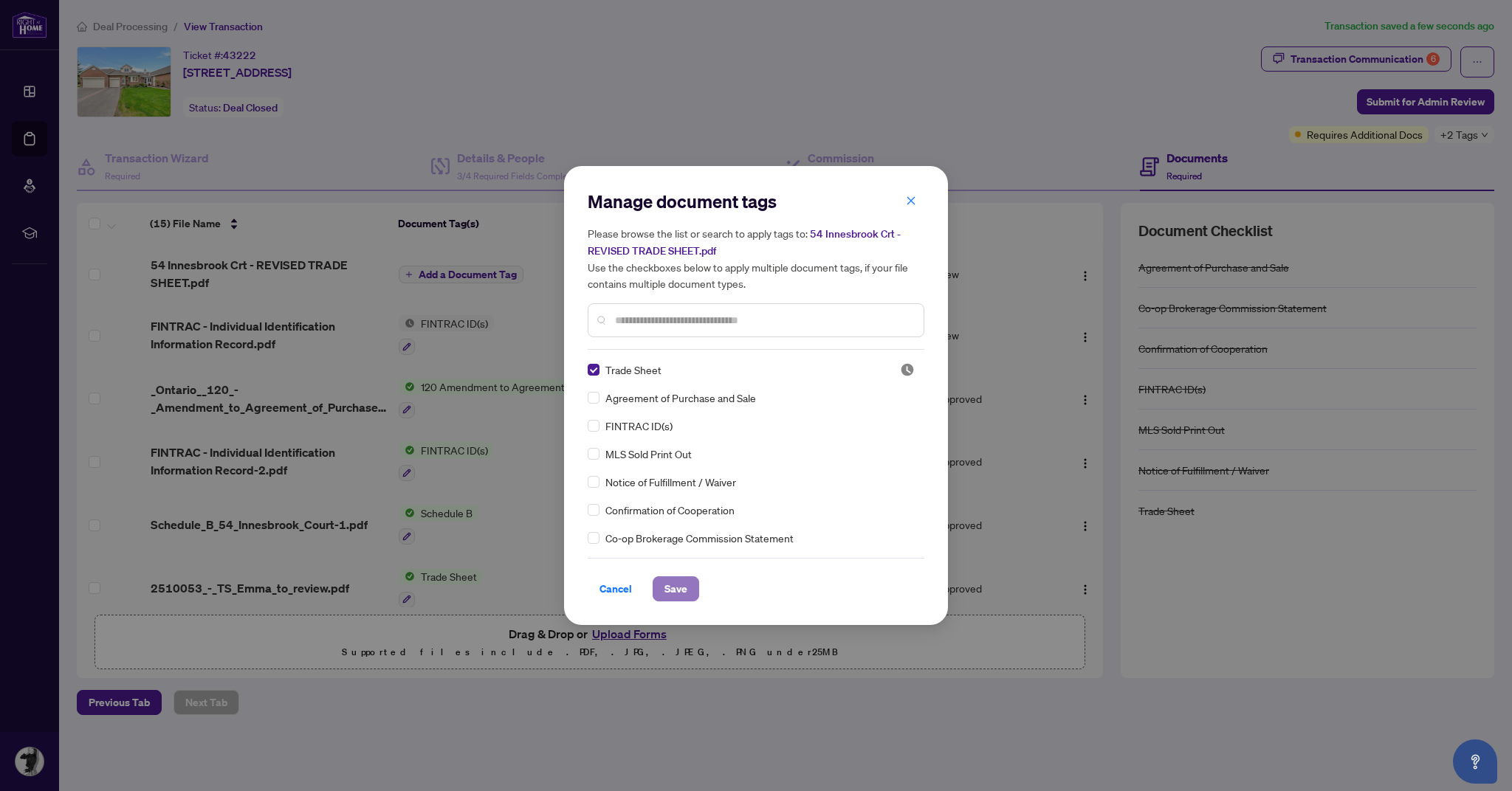
click at [680, 589] on span "Save" at bounding box center [675, 589] width 23 height 24
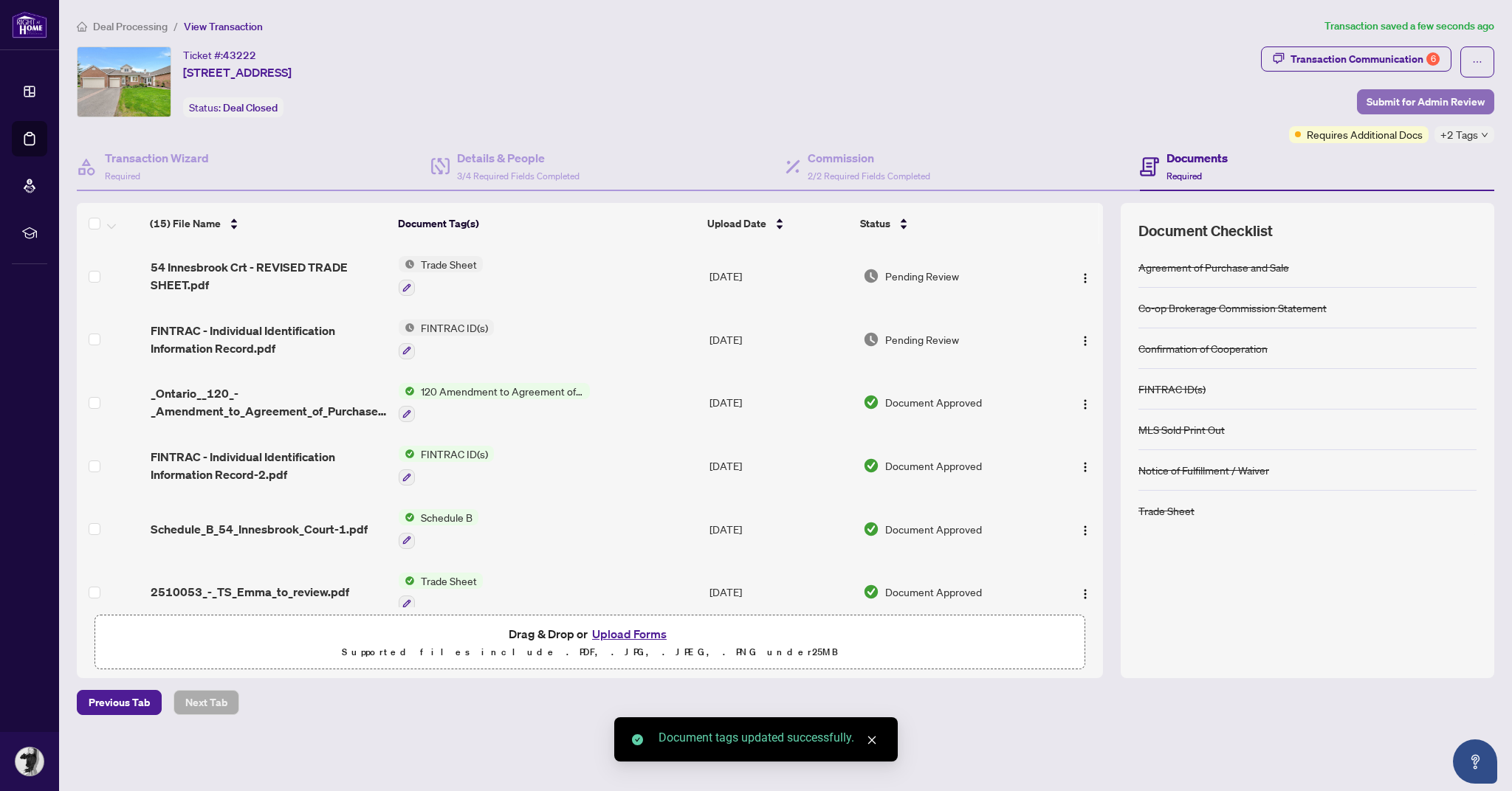
click at [1425, 109] on span "Submit for Admin Review" at bounding box center [1425, 102] width 118 height 24
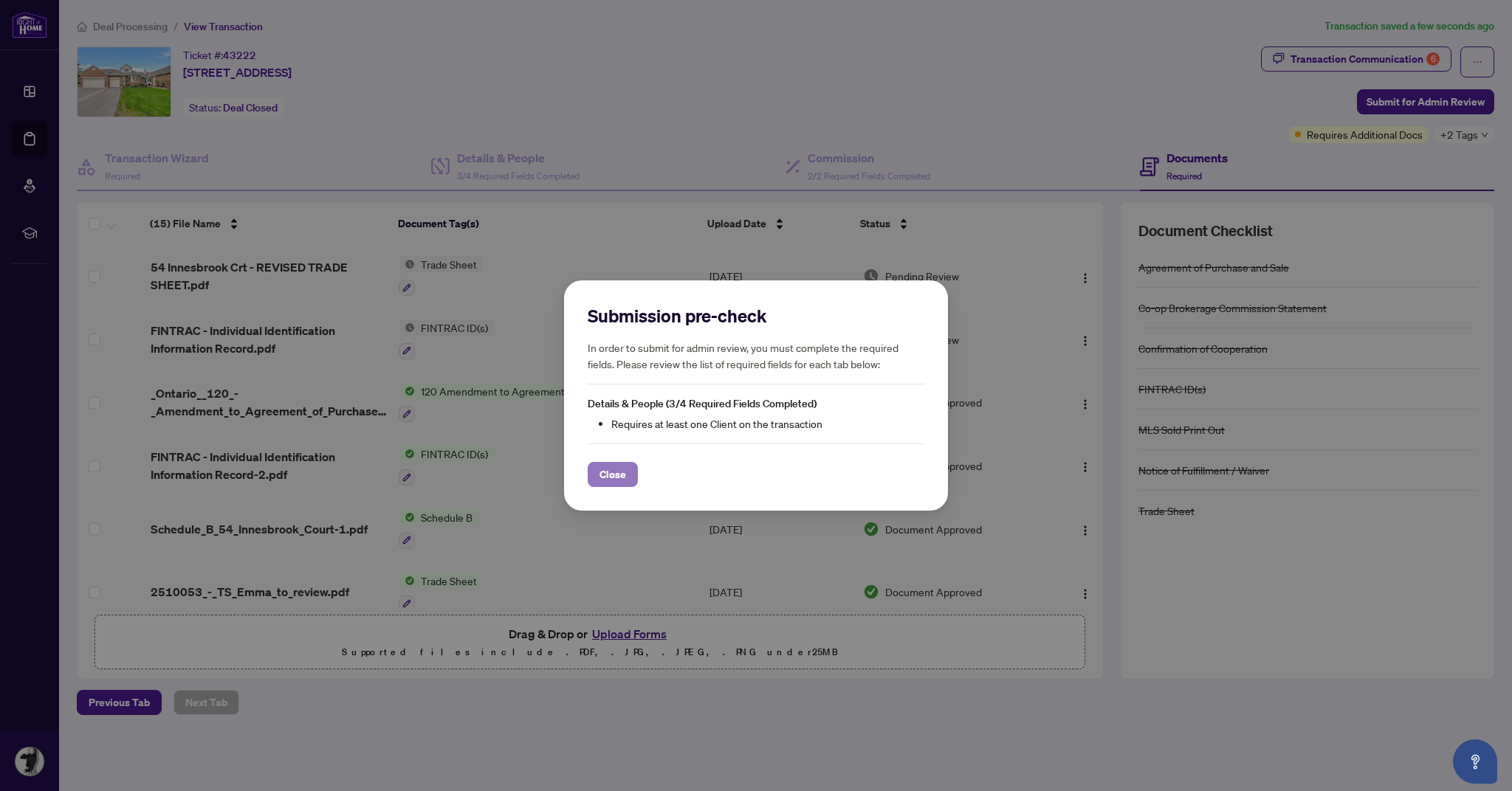
click at [615, 474] on span "Close" at bounding box center [613, 474] width 27 height 24
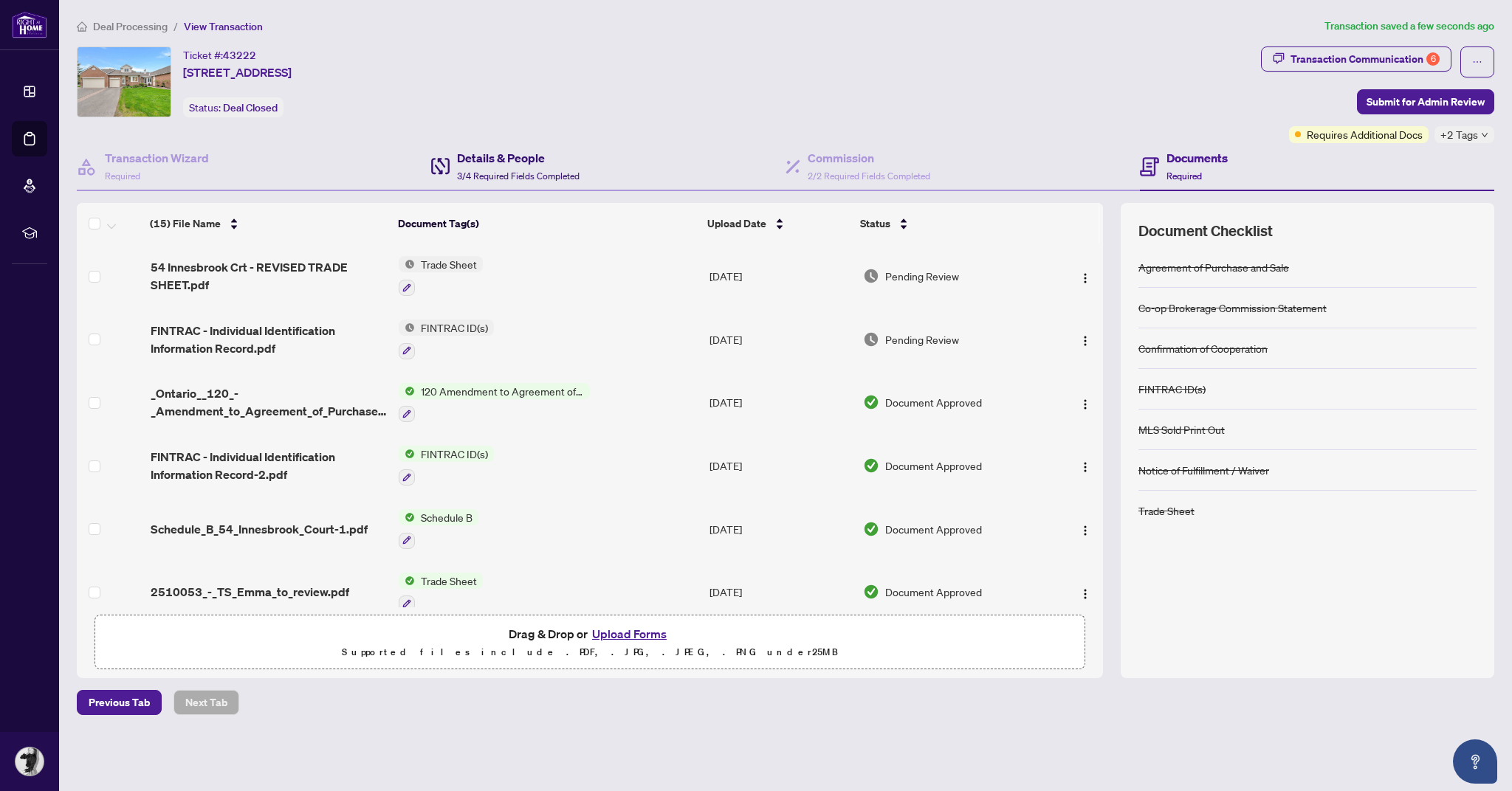
click at [494, 173] on span "3/4 Required Fields Completed" at bounding box center [518, 175] width 123 height 11
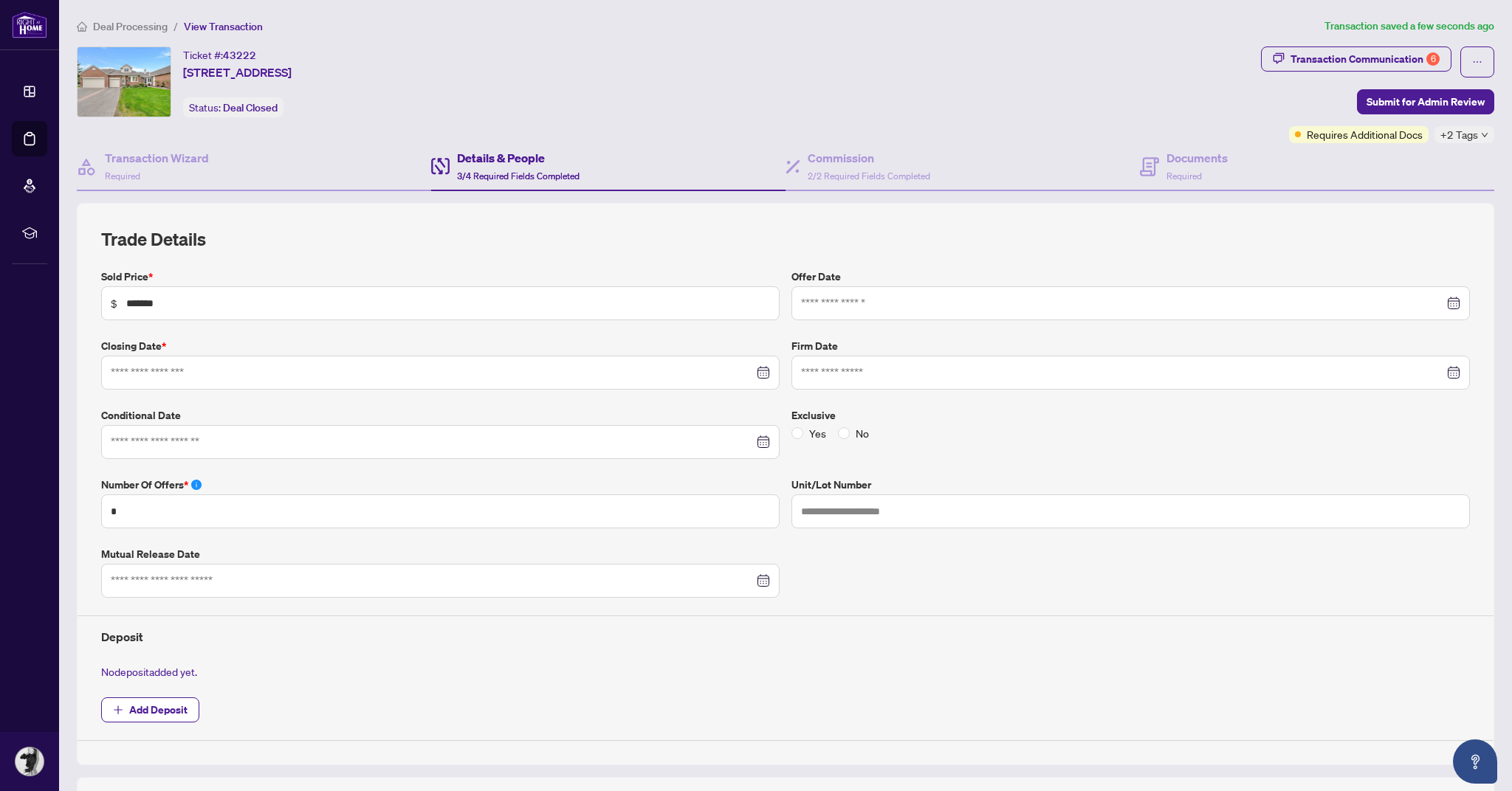
type input "**********"
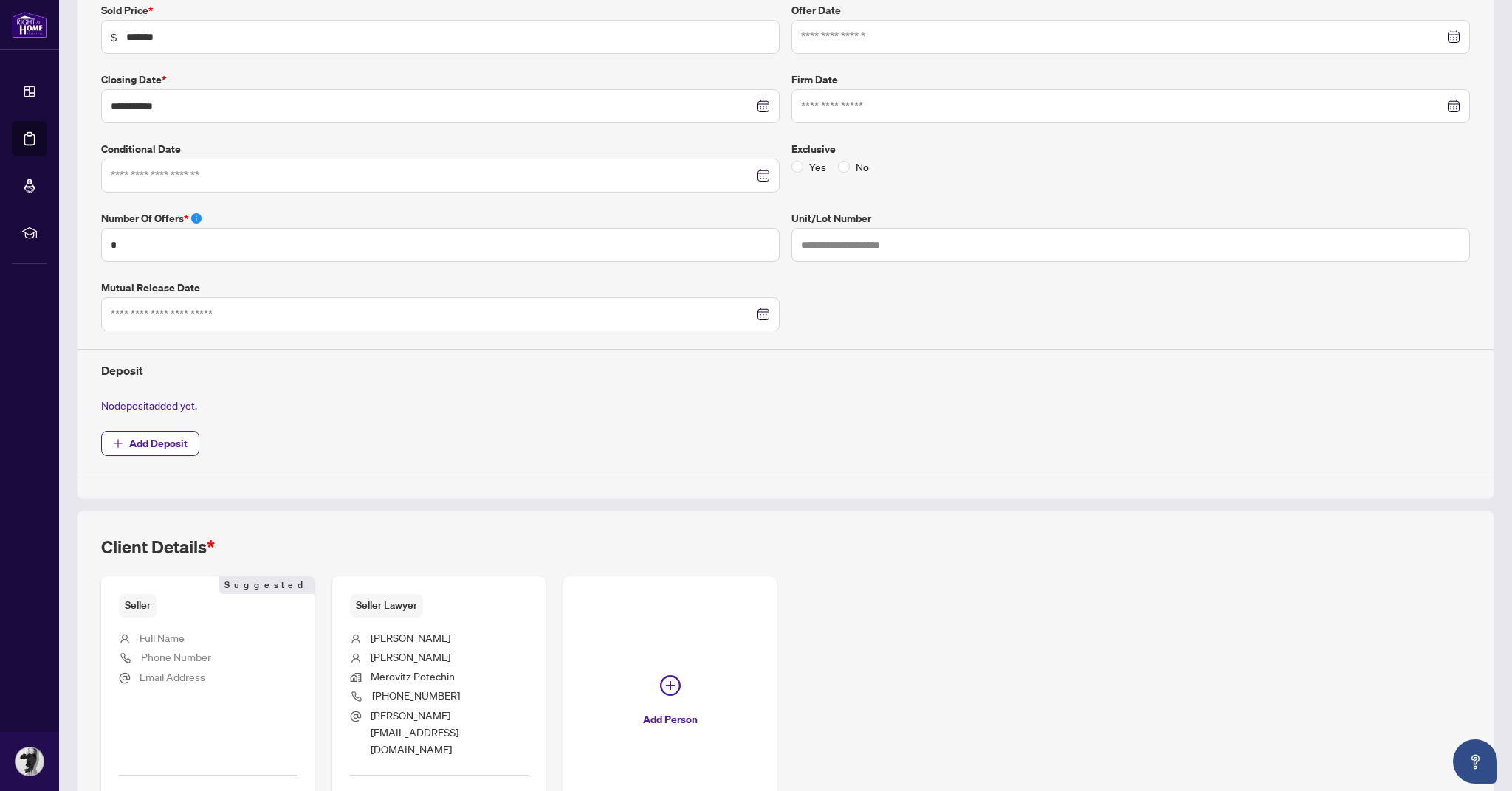
click at [144, 788] on span "Add Details" at bounding box center [164, 800] width 55 height 24
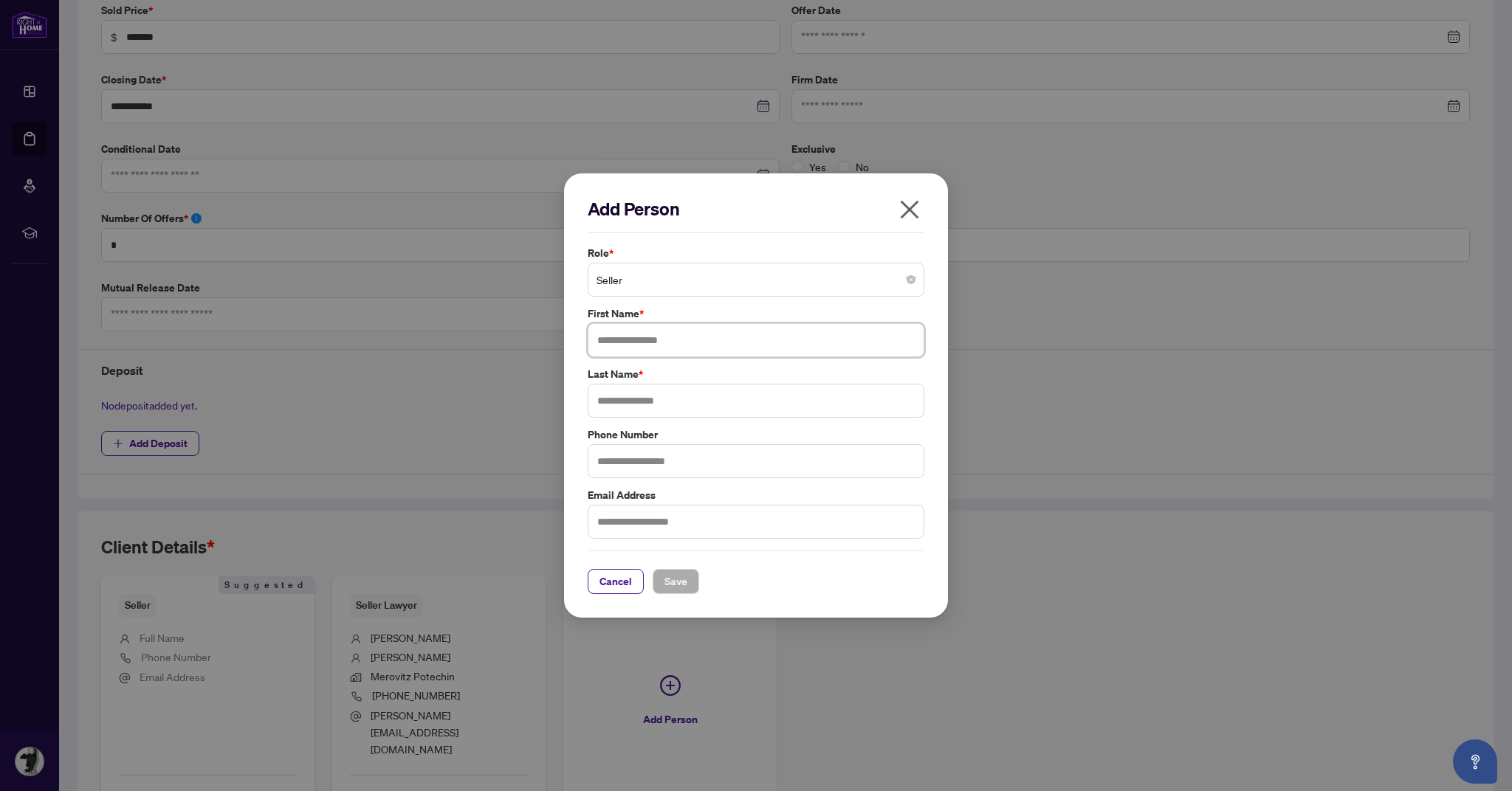
click at [711, 345] on input "text" at bounding box center [756, 340] width 337 height 34
type input "******"
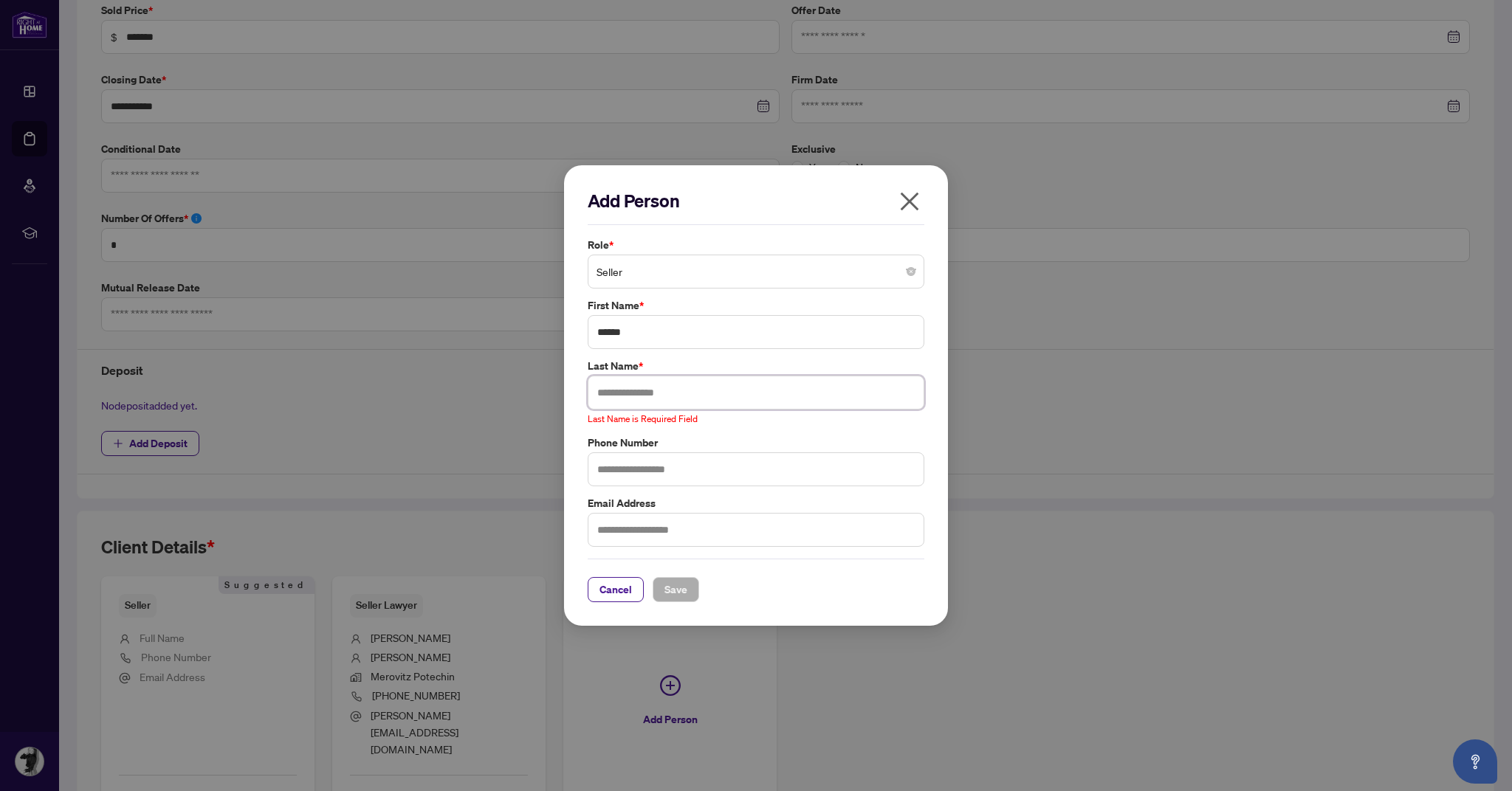
click at [688, 389] on input "text" at bounding box center [756, 392] width 337 height 34
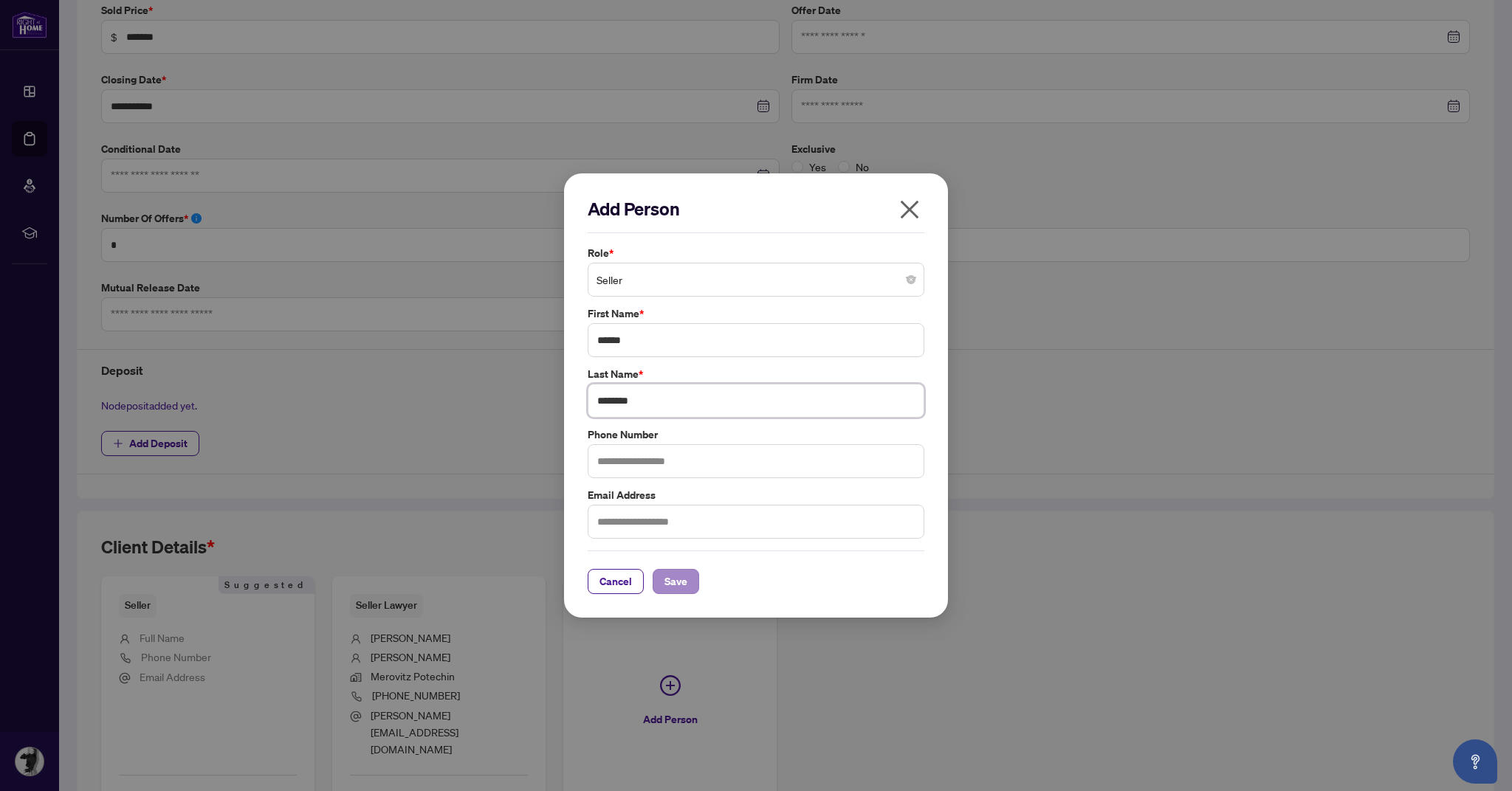
type input "********"
click at [683, 574] on span "Save" at bounding box center [675, 582] width 23 height 24
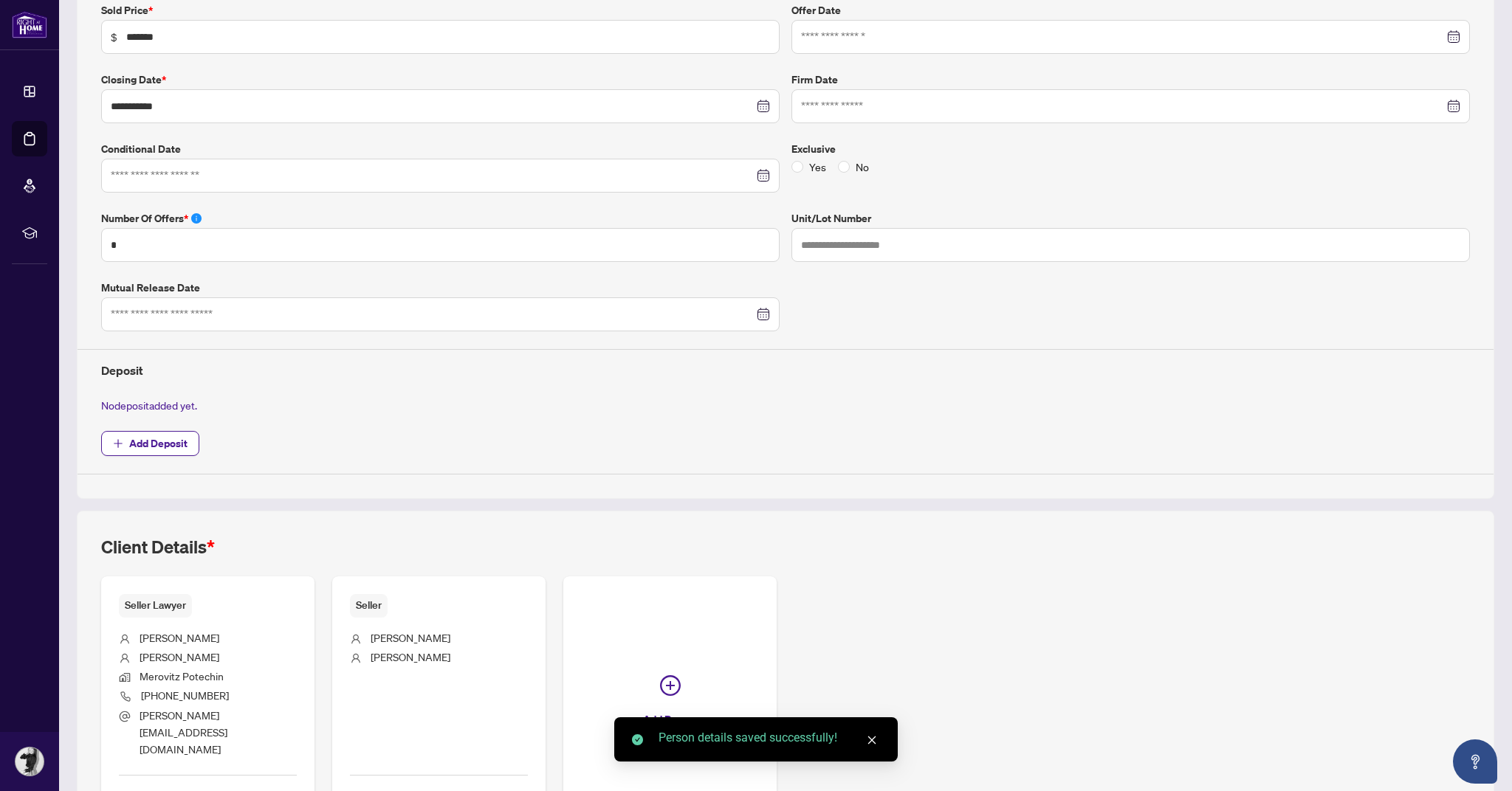
scroll to position [0, 0]
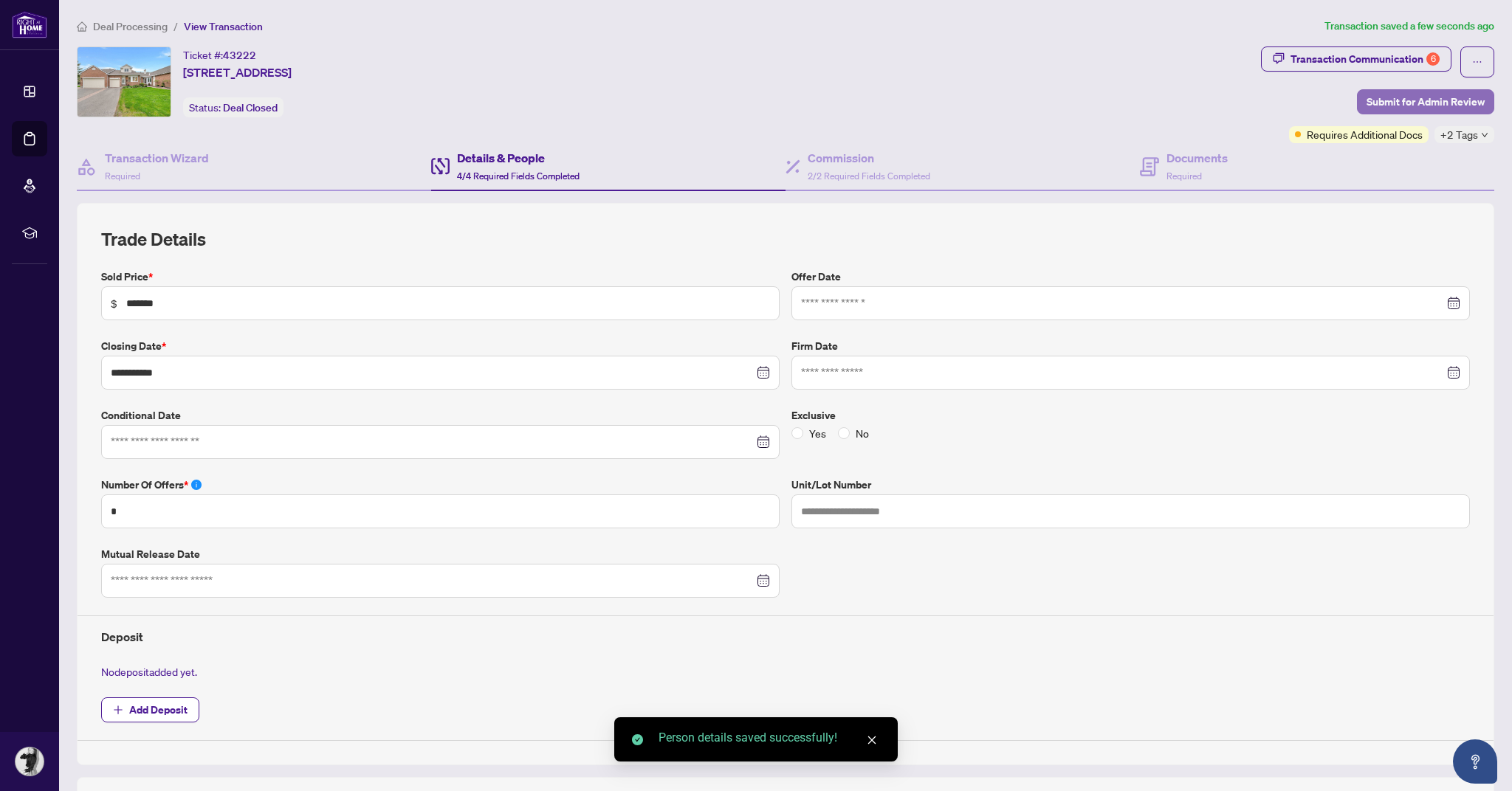
click at [1422, 106] on span "Submit for Admin Review" at bounding box center [1425, 102] width 118 height 24
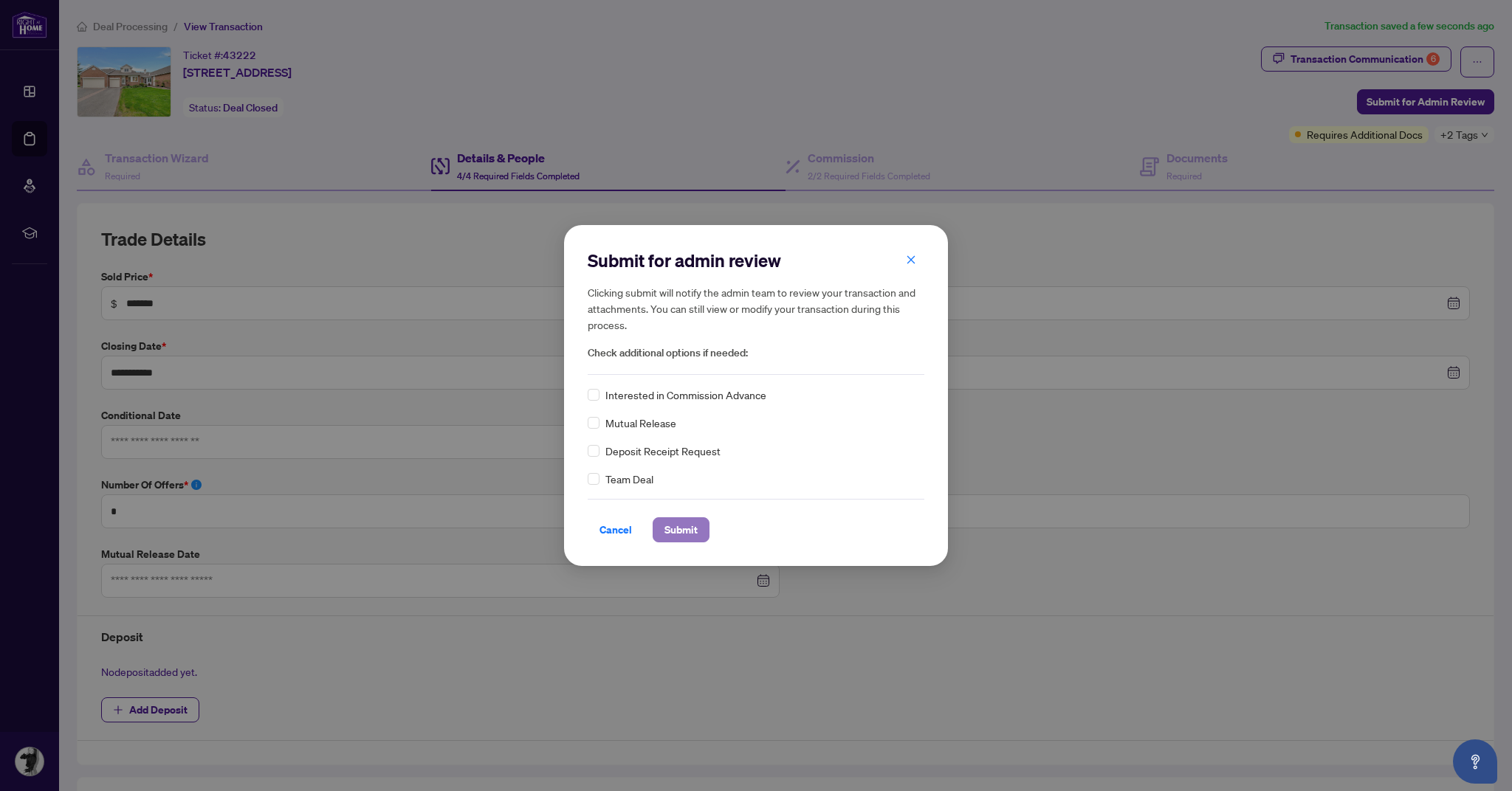
click at [680, 520] on span "Submit" at bounding box center [681, 530] width 34 height 24
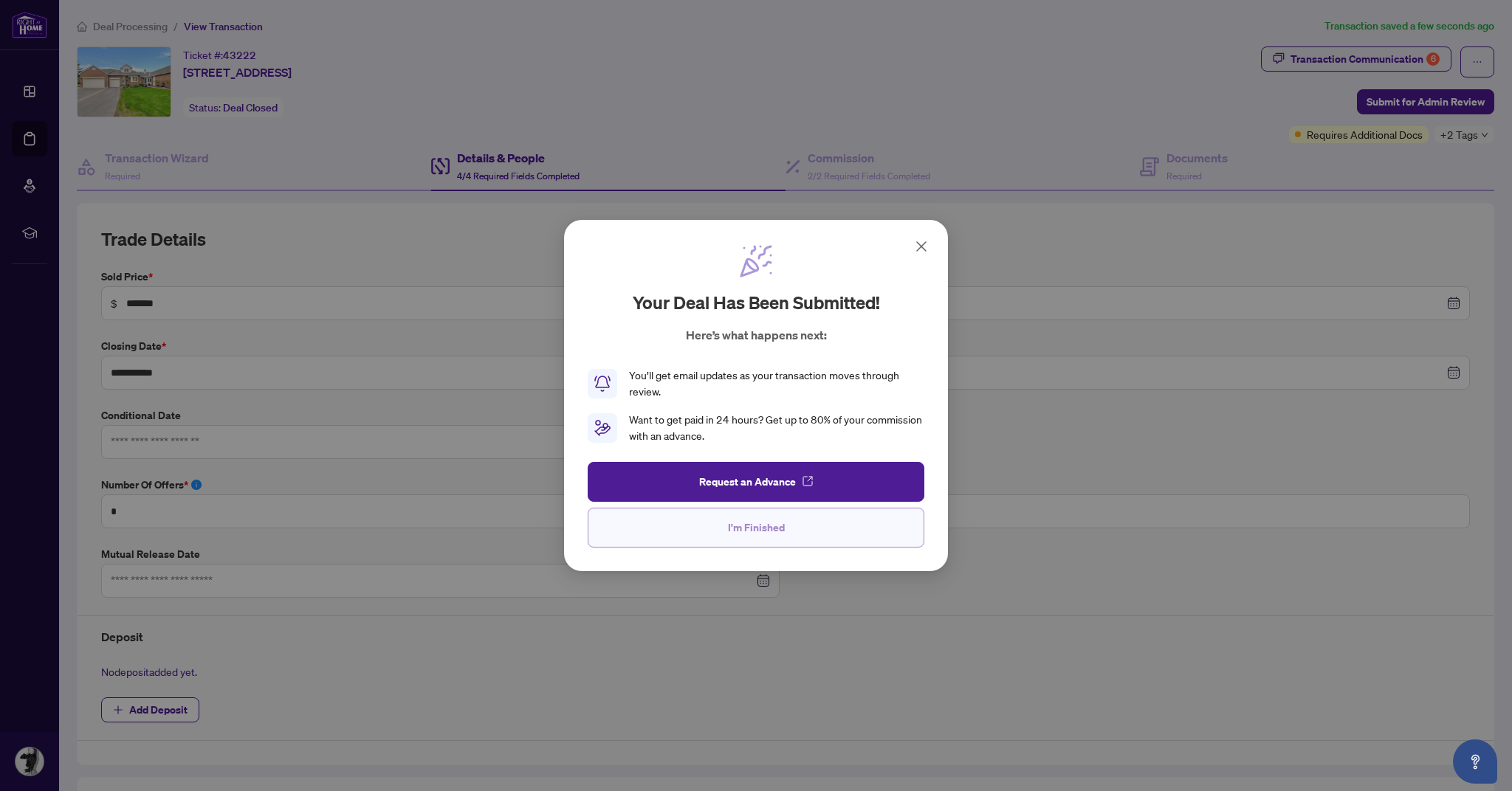
click at [720, 528] on button "I'm Finished" at bounding box center [756, 527] width 337 height 39
